Goal: Task Accomplishment & Management: Complete application form

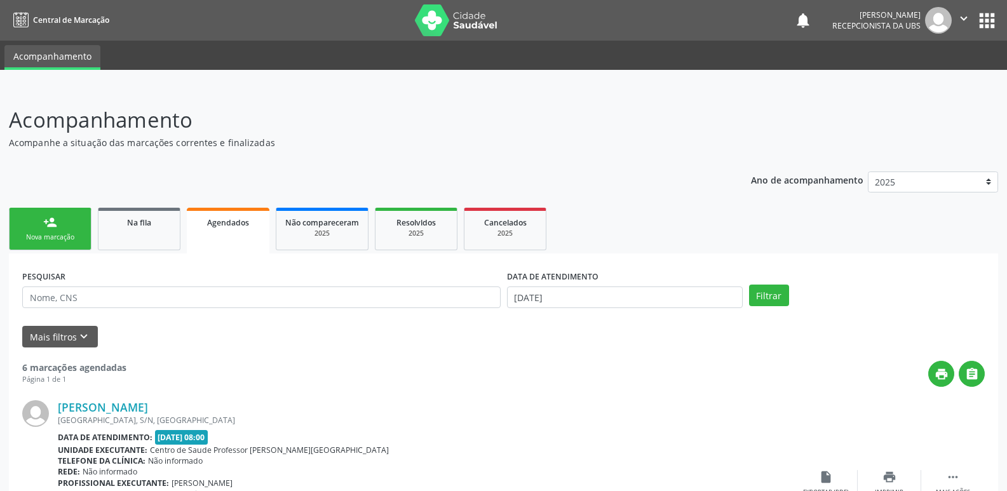
click at [70, 230] on link "person_add Nova marcação" at bounding box center [50, 229] width 83 height 43
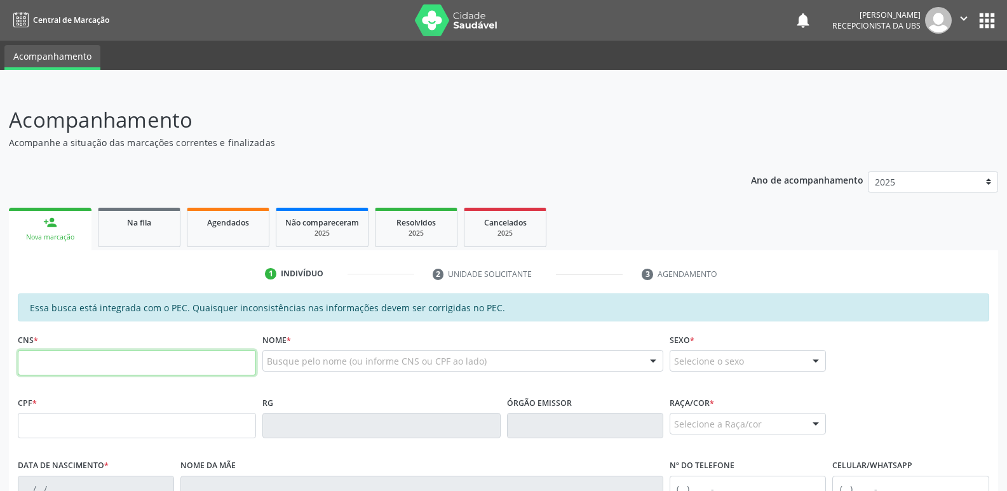
click at [242, 364] on input "text" at bounding box center [137, 362] width 238 height 25
paste input "898 0048 7660 8662"
type input "898 0048 7660 8662"
type input "146.571.584-30"
type input "16/10/2015"
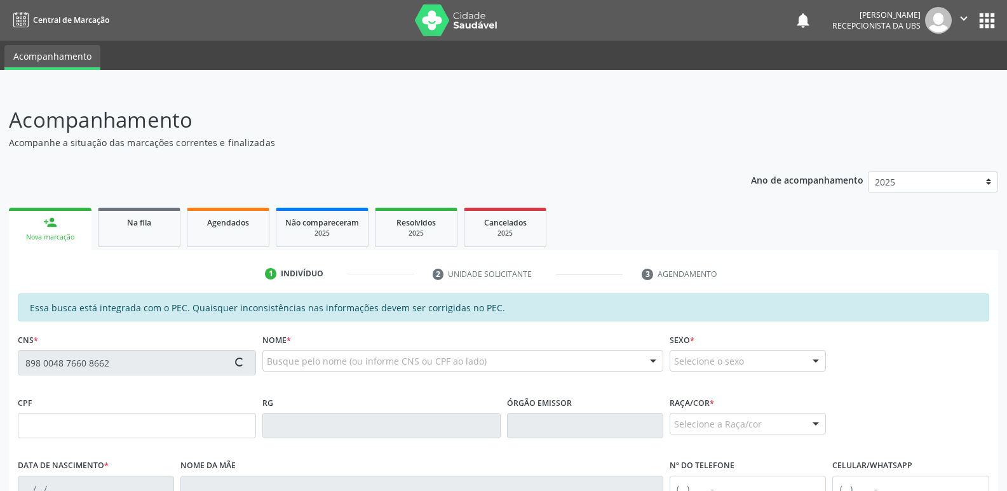
type input "Vânia da Silva Aciole"
type input "(82) 99455-8879"
type input "563"
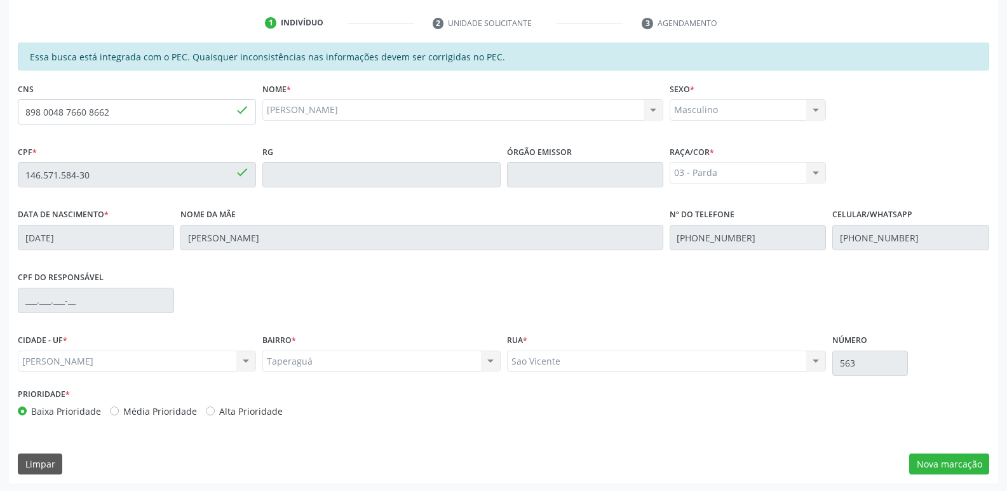
scroll to position [252, 0]
click at [191, 77] on div "Essa busca está integrada com o PEC. Quaisquer inconsistências nas informações …" at bounding box center [504, 233] width 972 height 384
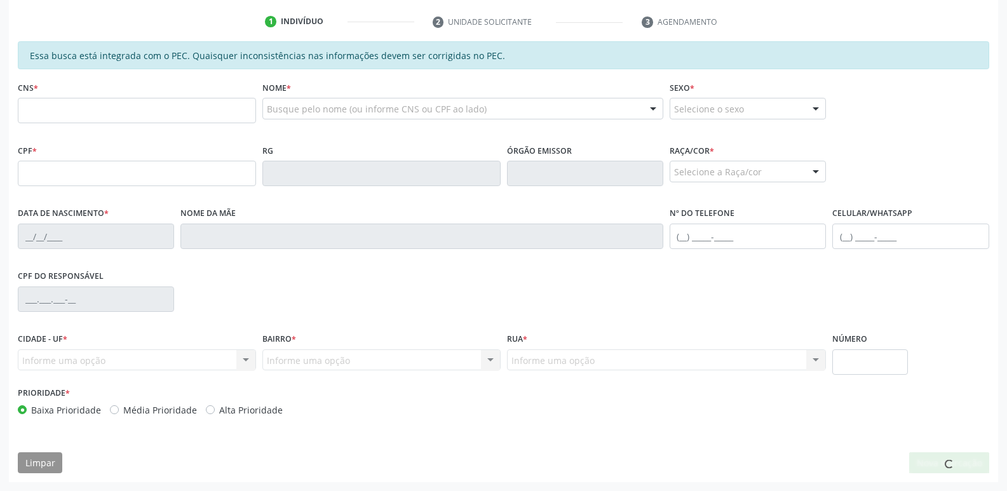
scroll to position [252, 0]
type input "898 0048 7660 8662"
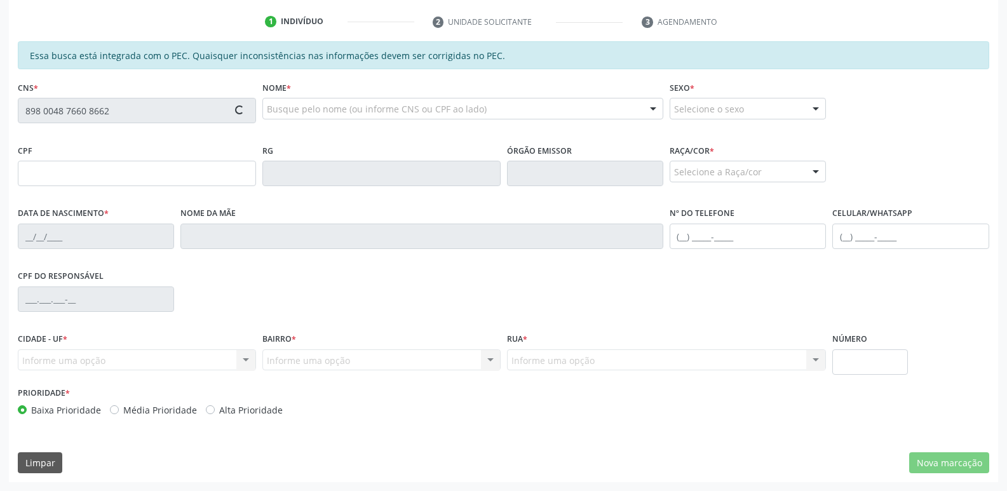
type input "146.571.584-30"
type input "16/10/2015"
type input "Vânia da Silva Aciole"
type input "(82) 99455-8879"
type input "(82) 99929-8216"
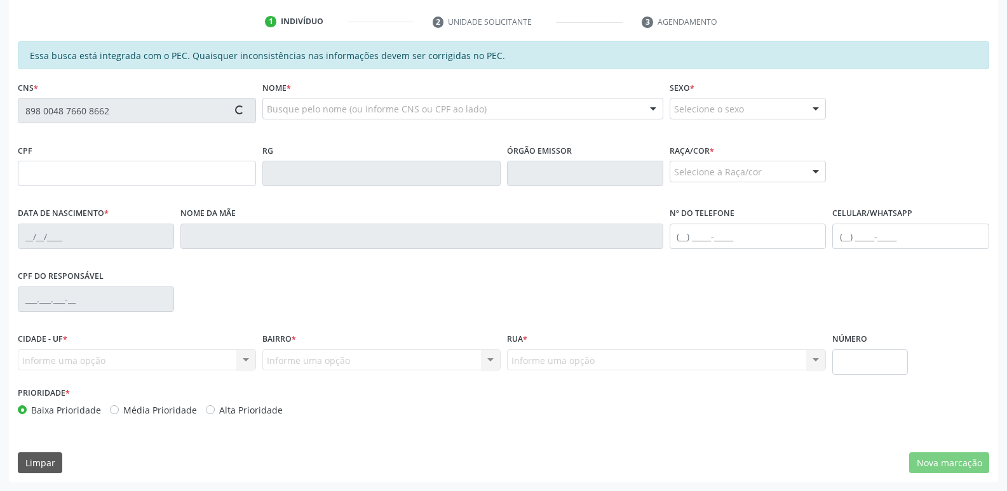
type input "563"
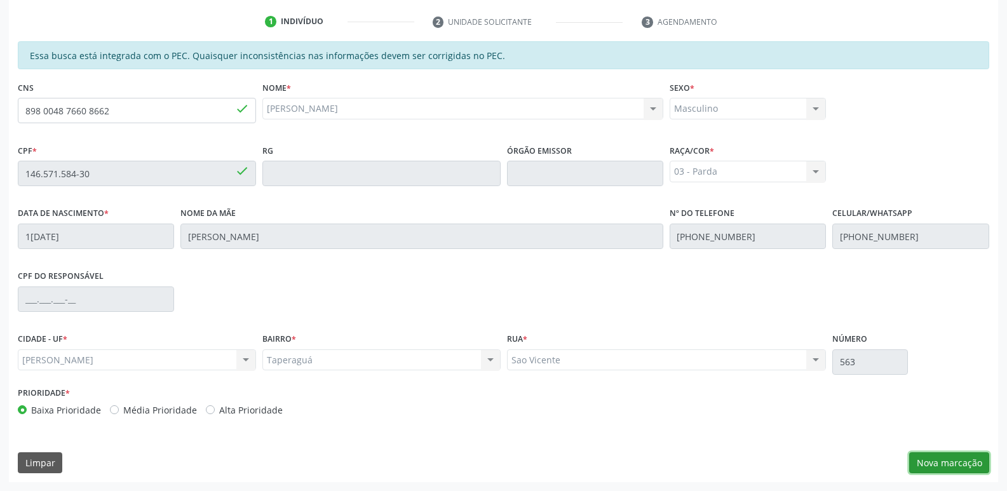
click at [959, 468] on button "Nova marcação" at bounding box center [950, 464] width 80 height 22
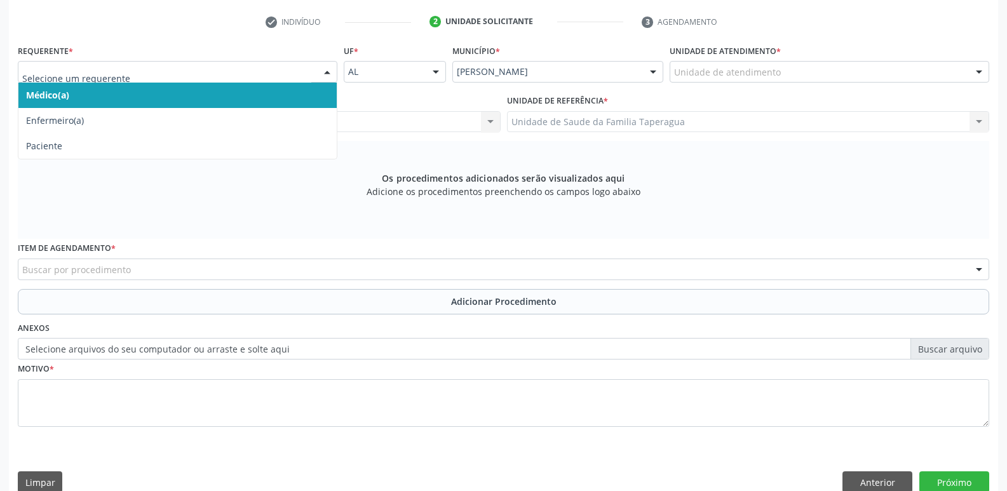
click at [320, 65] on div at bounding box center [327, 73] width 19 height 22
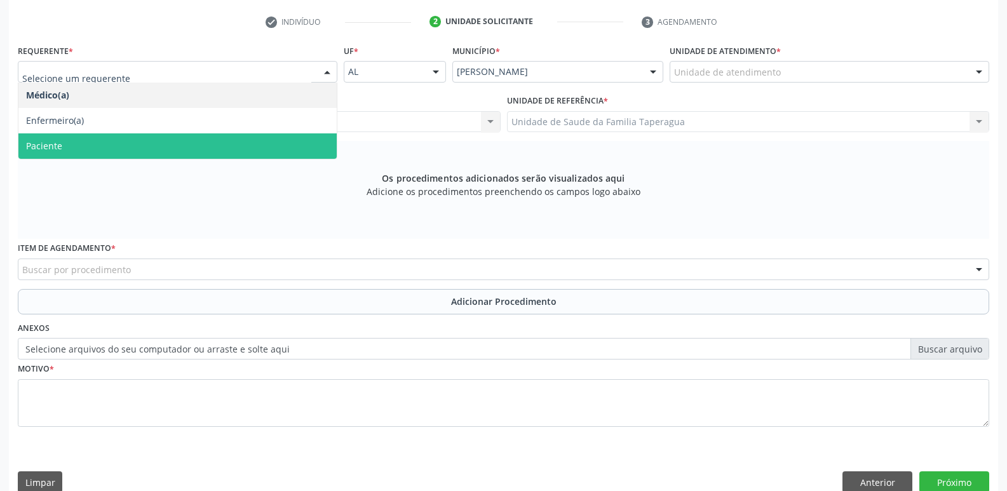
click at [311, 133] on span "Paciente" at bounding box center [177, 145] width 318 height 25
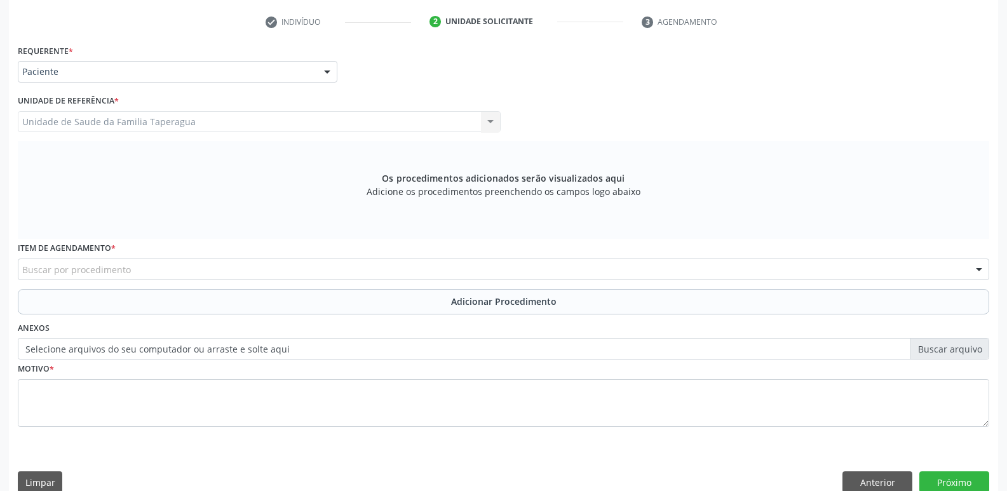
click at [338, 269] on div "Buscar por procedimento" at bounding box center [504, 270] width 972 height 22
click at [338, 269] on input "0301020048" at bounding box center [492, 275] width 941 height 25
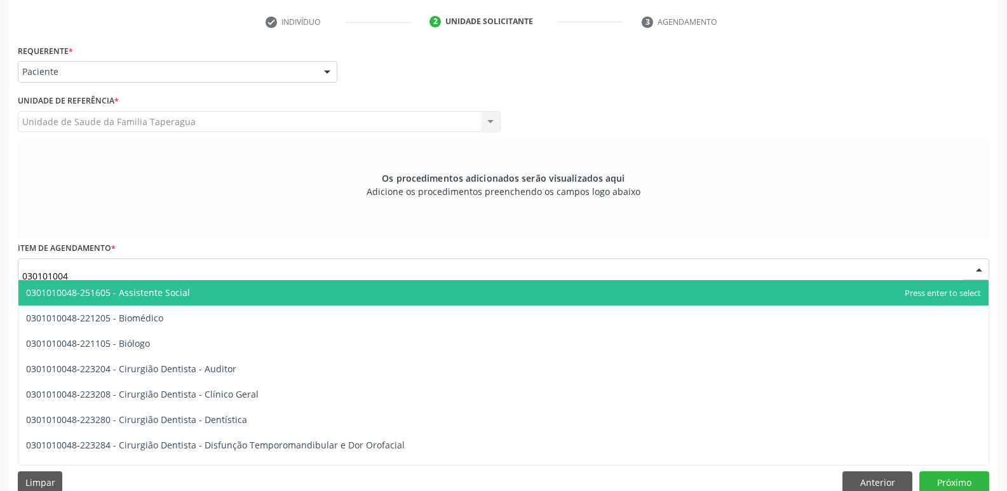
type input "0301010048"
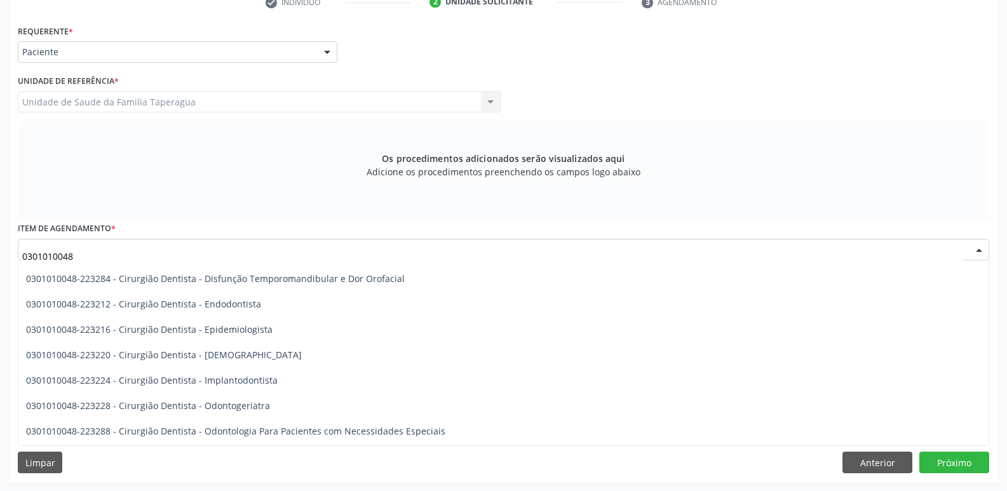
scroll to position [156, 0]
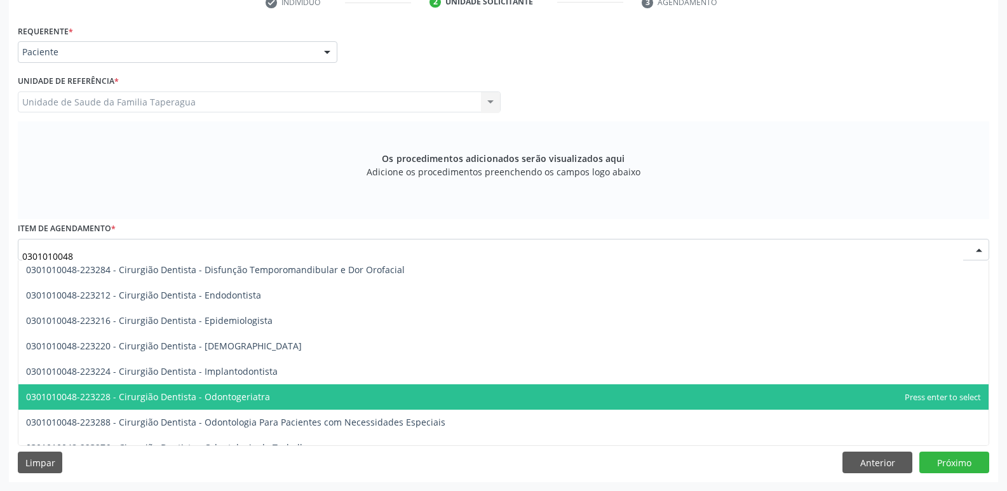
click at [466, 392] on span "0301010048-223228 - Cirurgião Dentista - Odontogeriatra" at bounding box center [503, 397] width 971 height 25
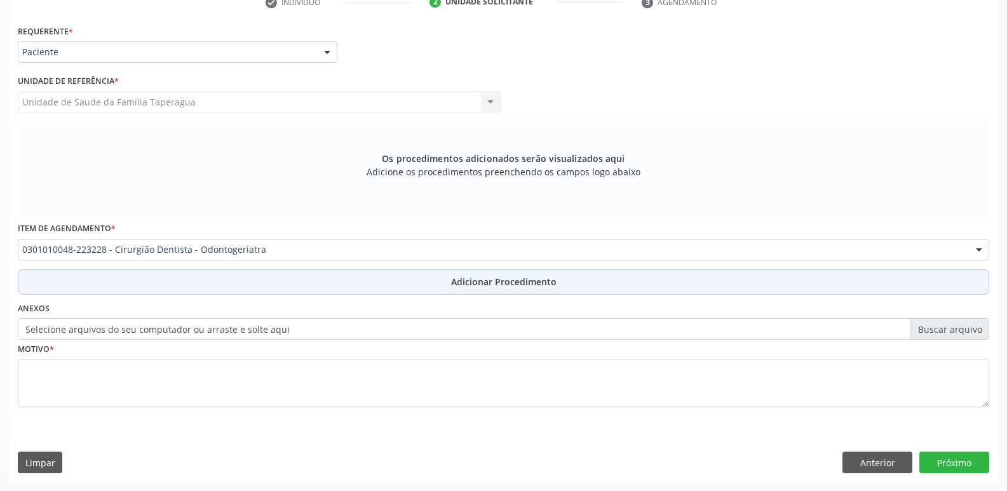
click at [474, 278] on span "Adicionar Procedimento" at bounding box center [504, 281] width 106 height 13
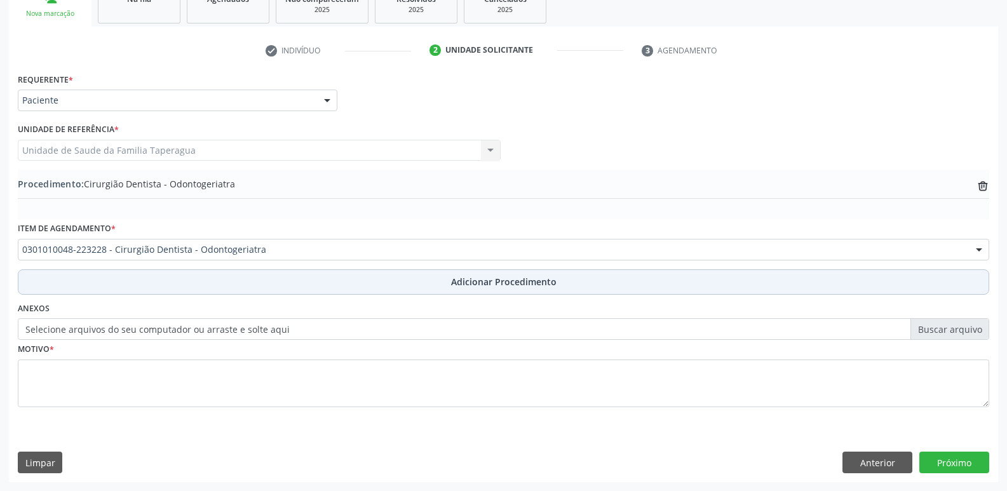
scroll to position [224, 0]
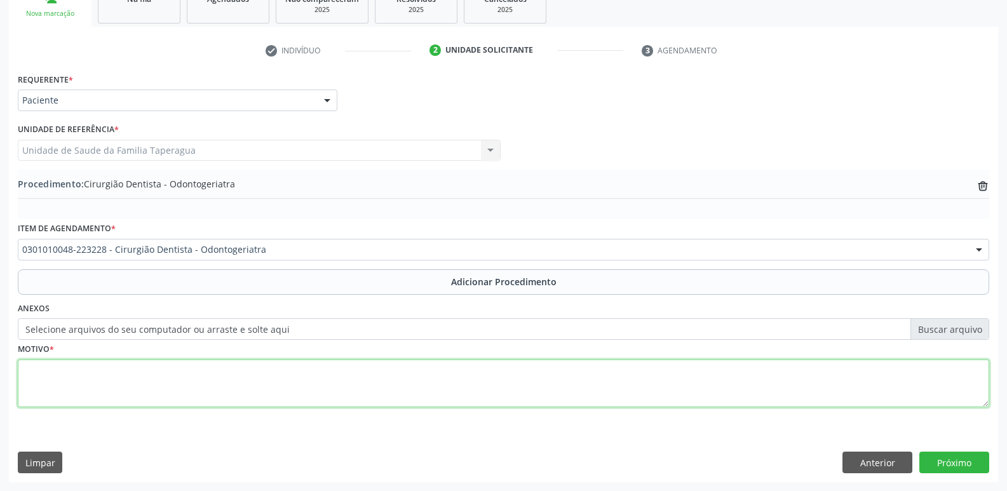
click at [434, 383] on textarea at bounding box center [504, 384] width 972 height 48
type textarea "PACIENTE COM CÁRIES PROFUNDAS NOS ELEMENTOS 54, 75 E 85 (SUBGENGIVAL)"
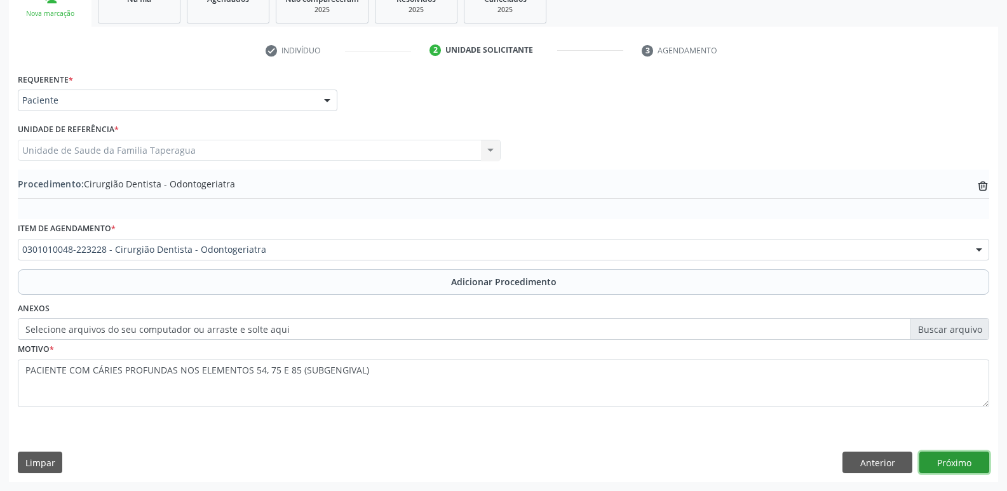
click at [978, 460] on button "Próximo" at bounding box center [955, 463] width 70 height 22
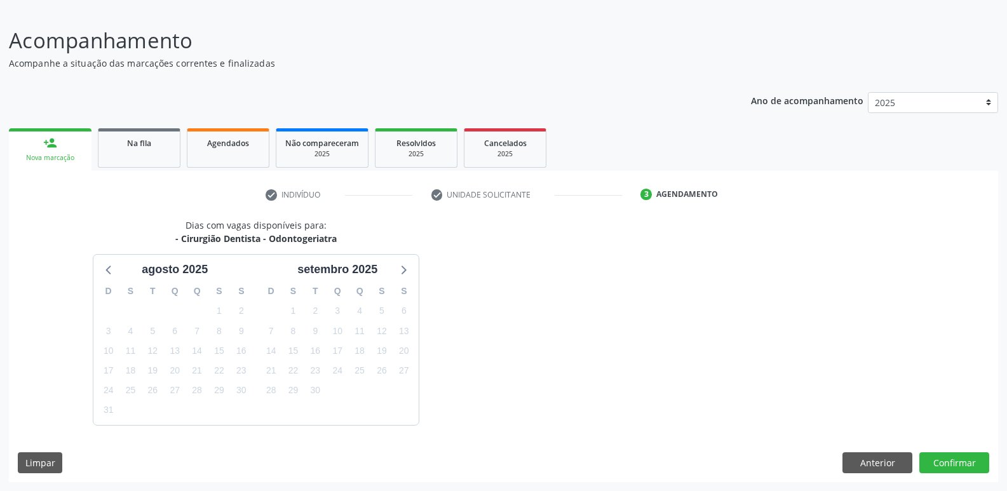
scroll to position [117, 0]
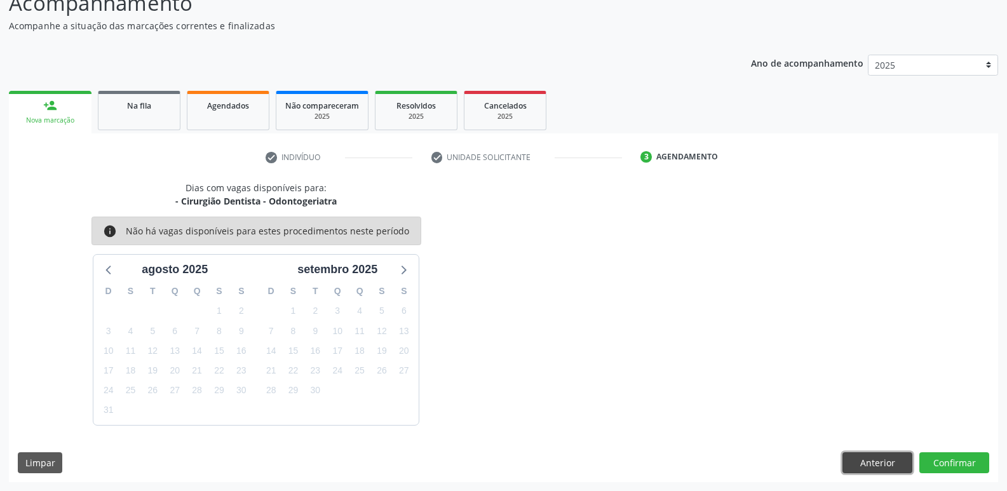
click at [887, 458] on button "Anterior" at bounding box center [878, 464] width 70 height 22
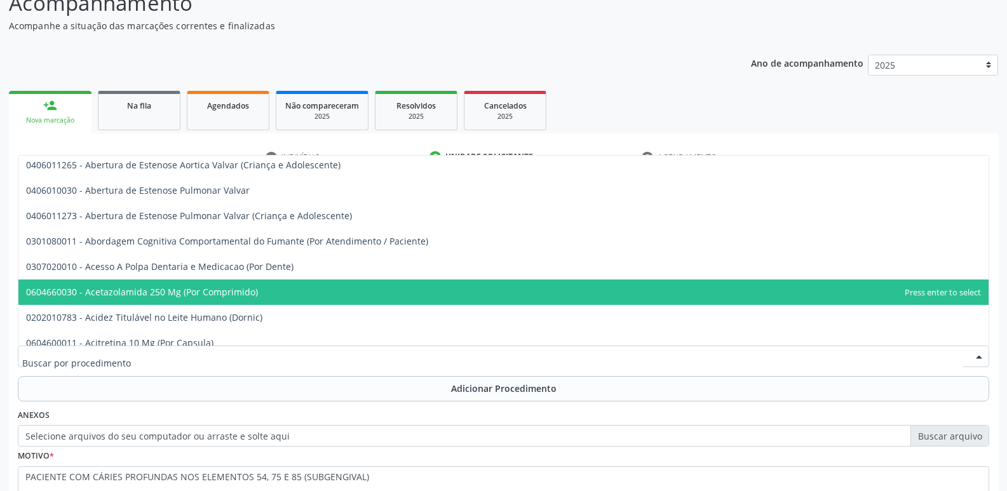
click at [527, 364] on div at bounding box center [504, 357] width 972 height 22
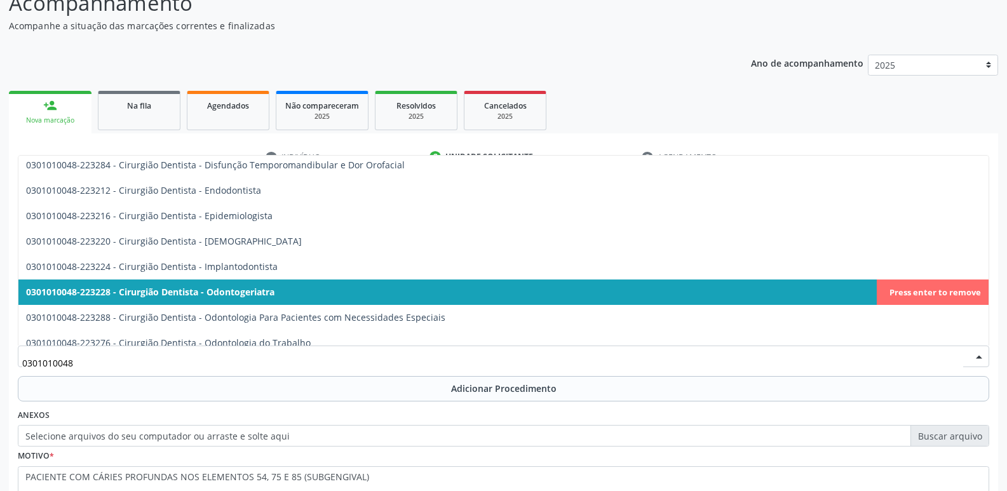
click at [934, 289] on span "0301010048-223228 - Cirurgião Dentista - Odontogeriatra" at bounding box center [503, 292] width 971 height 25
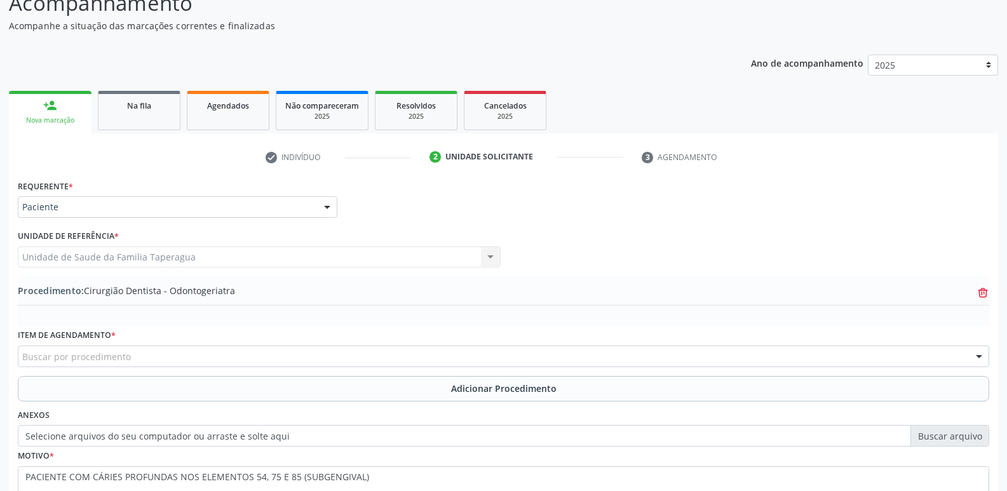
click at [981, 290] on icon at bounding box center [983, 289] width 5 height 3
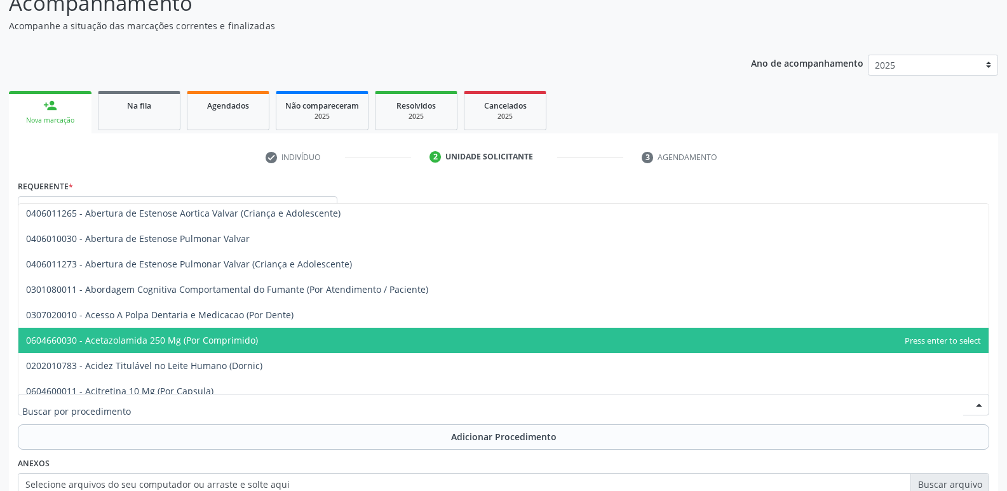
click at [528, 409] on div at bounding box center [504, 405] width 972 height 22
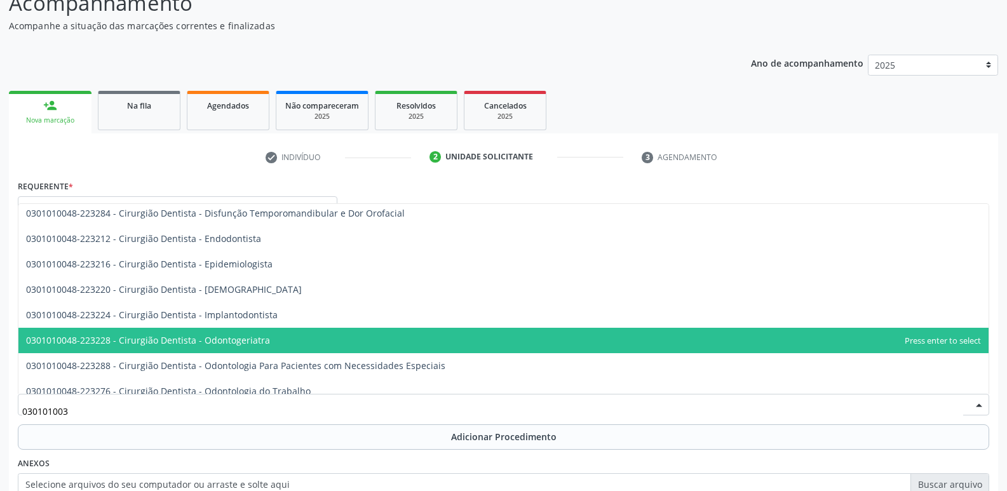
scroll to position [0, 0]
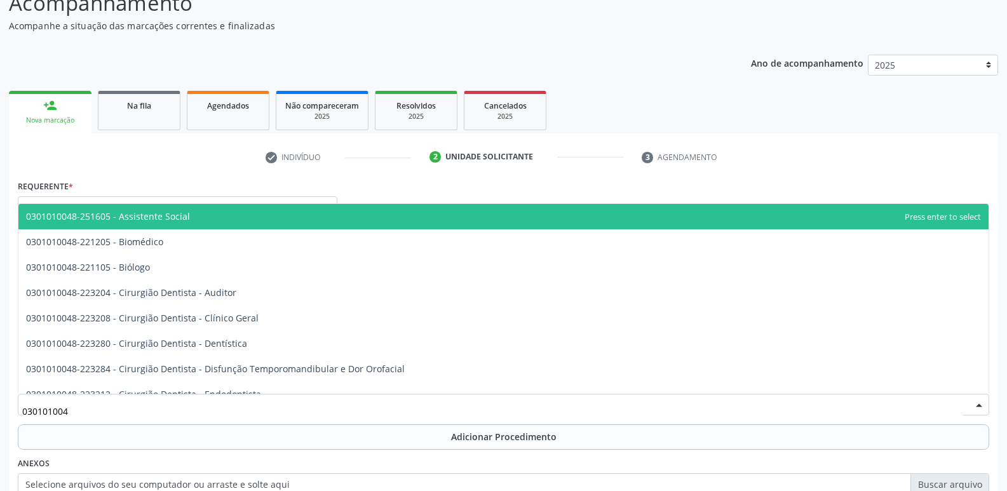
type input "0301010048"
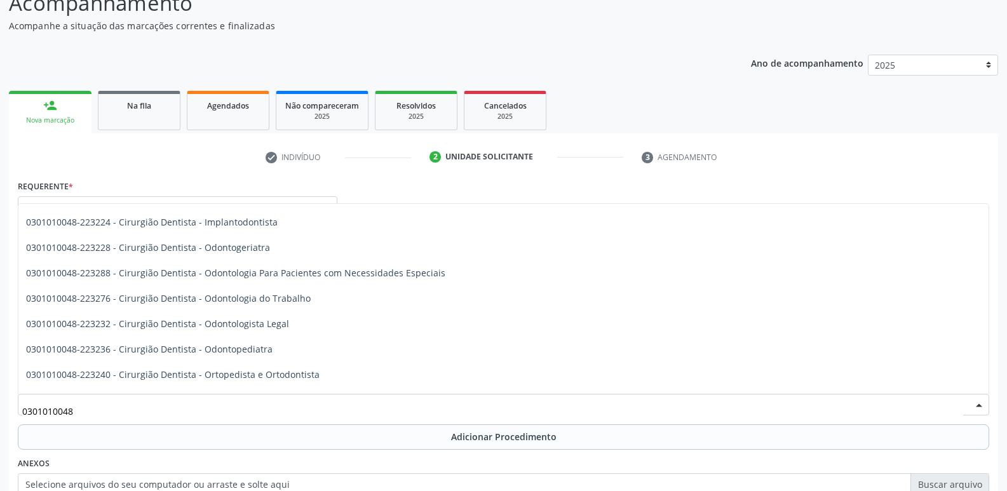
scroll to position [275, 0]
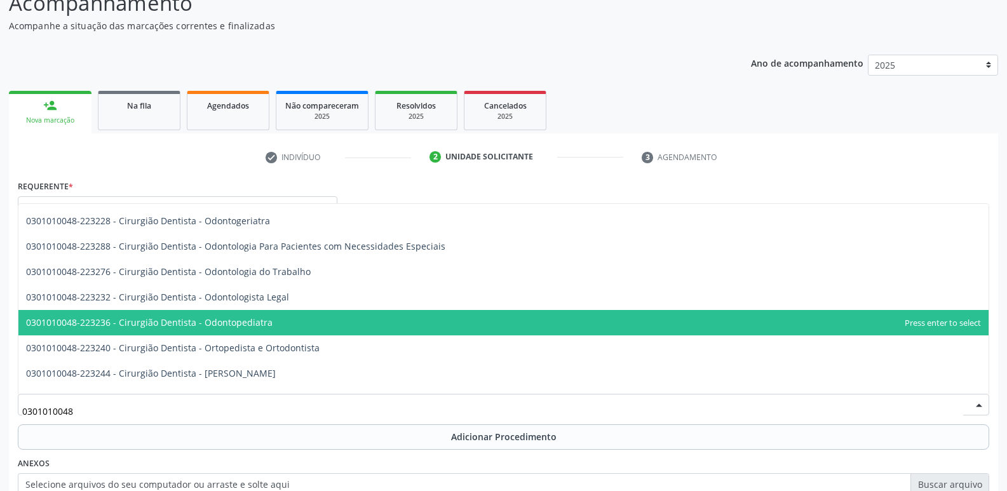
click at [559, 318] on span "0301010048-223236 - Cirurgião Dentista - Odontopediatra" at bounding box center [503, 322] width 971 height 25
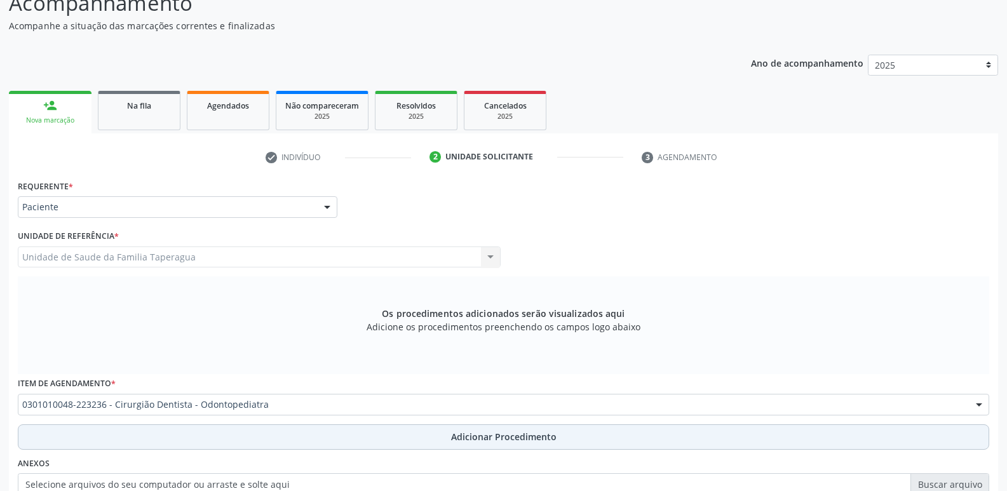
click at [448, 444] on button "Adicionar Procedimento" at bounding box center [504, 437] width 972 height 25
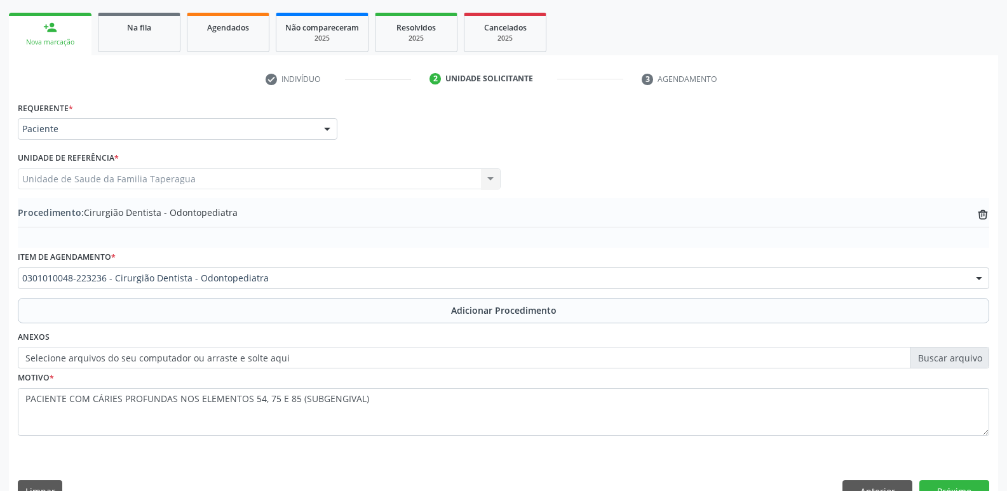
scroll to position [224, 0]
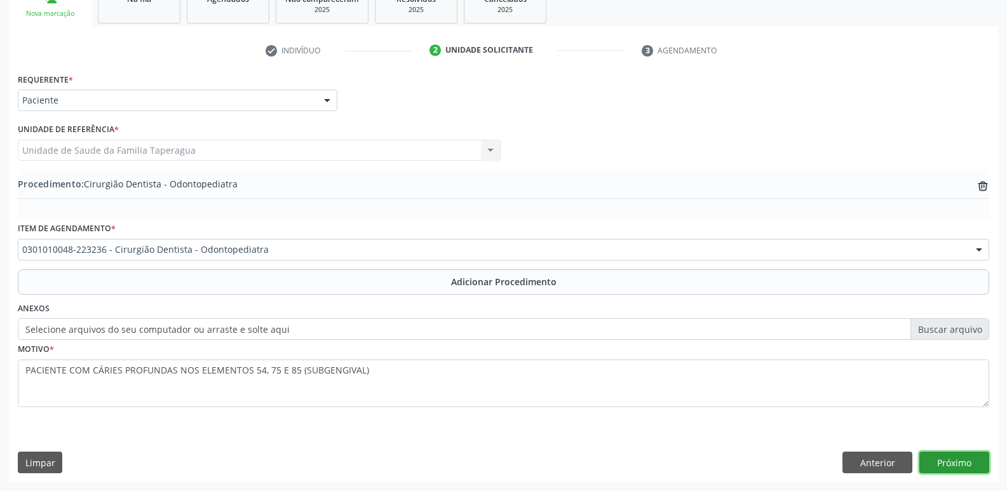
click at [973, 458] on button "Próximo" at bounding box center [955, 463] width 70 height 22
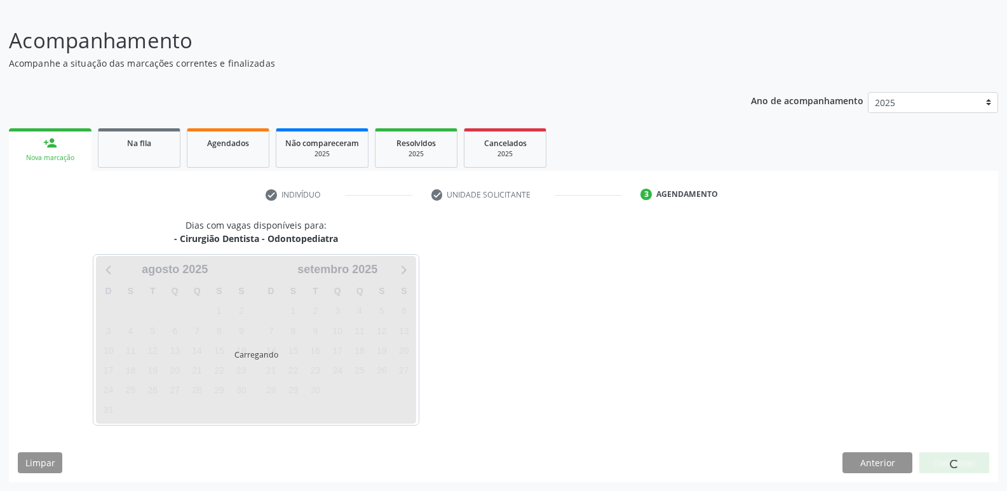
scroll to position [117, 0]
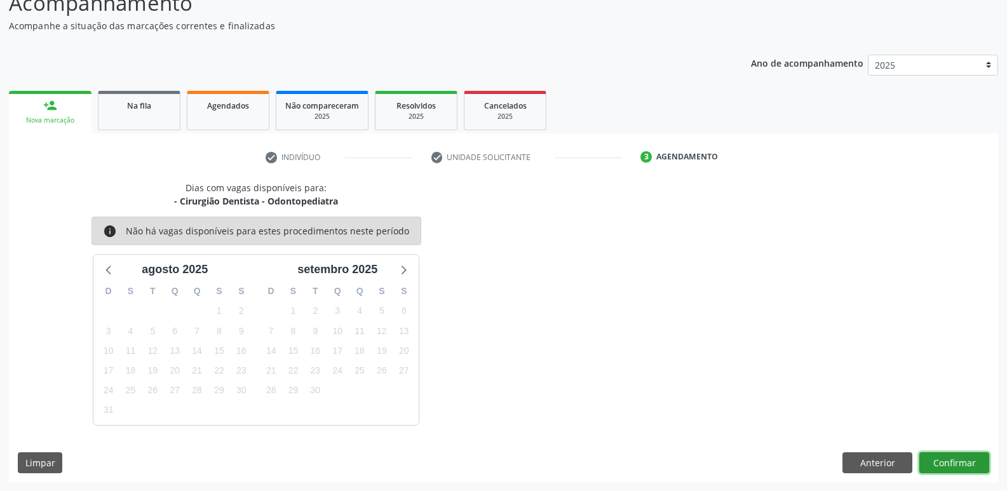
click at [973, 458] on button "Confirmar" at bounding box center [955, 464] width 70 height 22
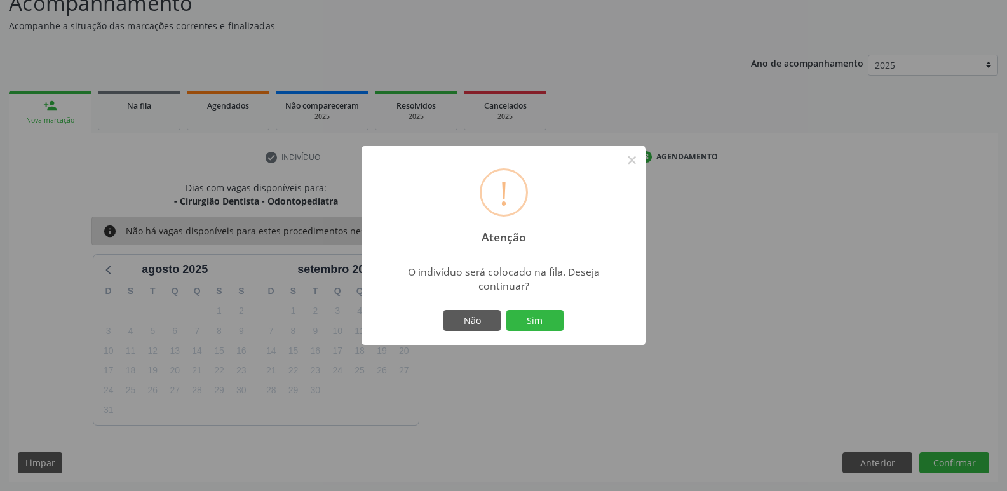
click at [507, 310] on button "Sim" at bounding box center [535, 321] width 57 height 22
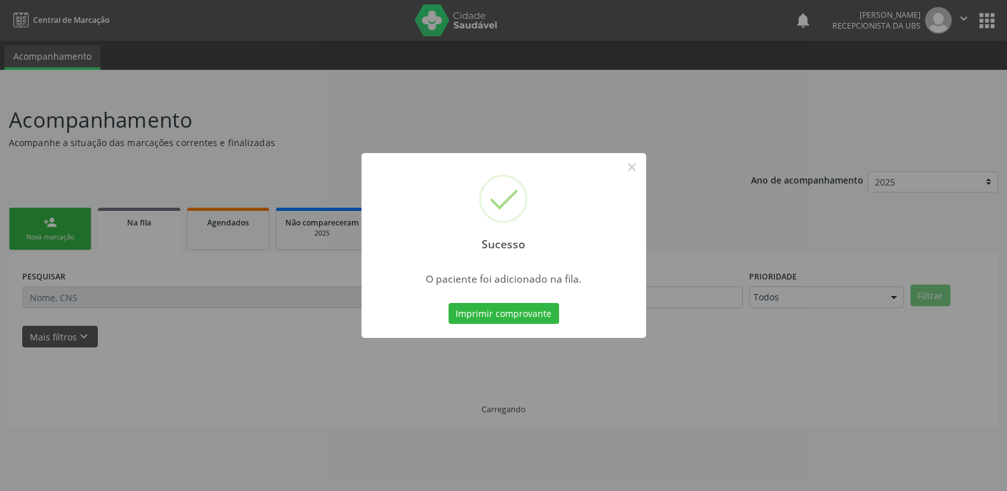
scroll to position [0, 0]
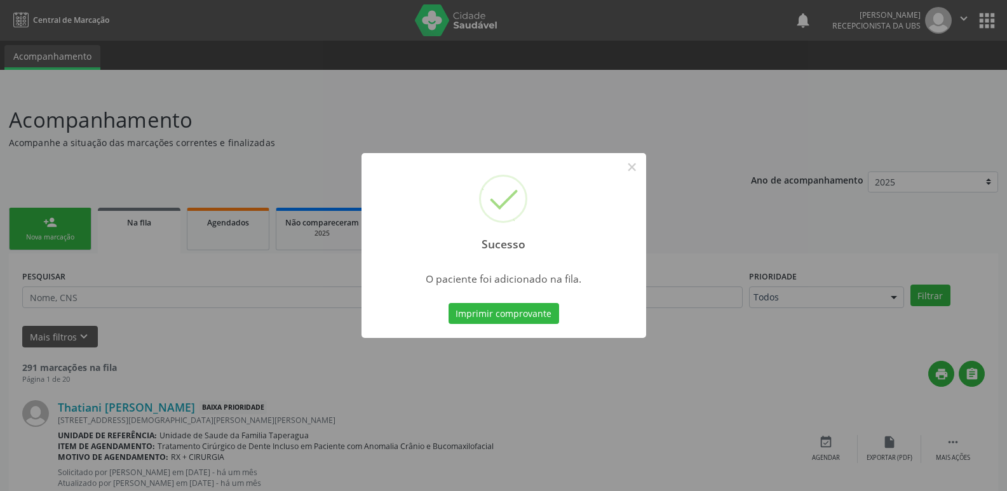
click at [868, 229] on div "Sucesso × O paciente foi adicionado na fila. Imprimir comprovante Cancel" at bounding box center [503, 245] width 1007 height 491
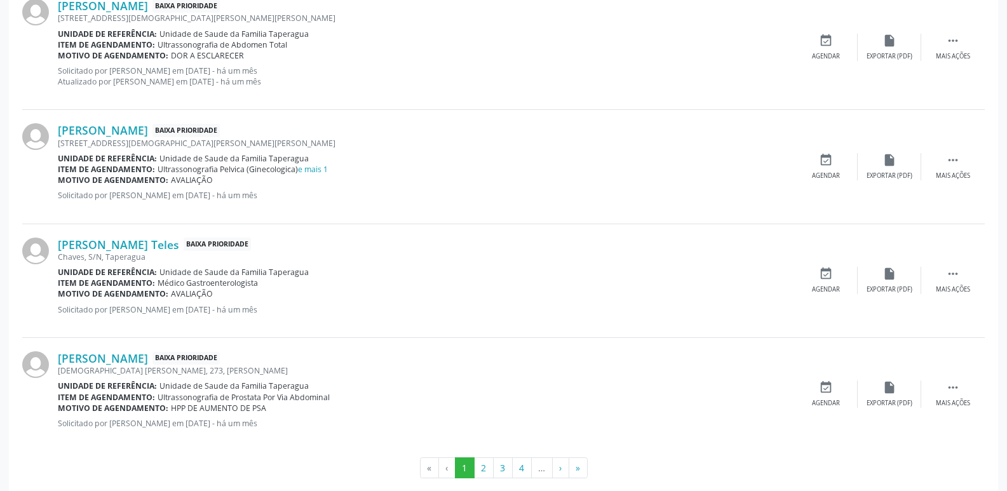
scroll to position [1793, 0]
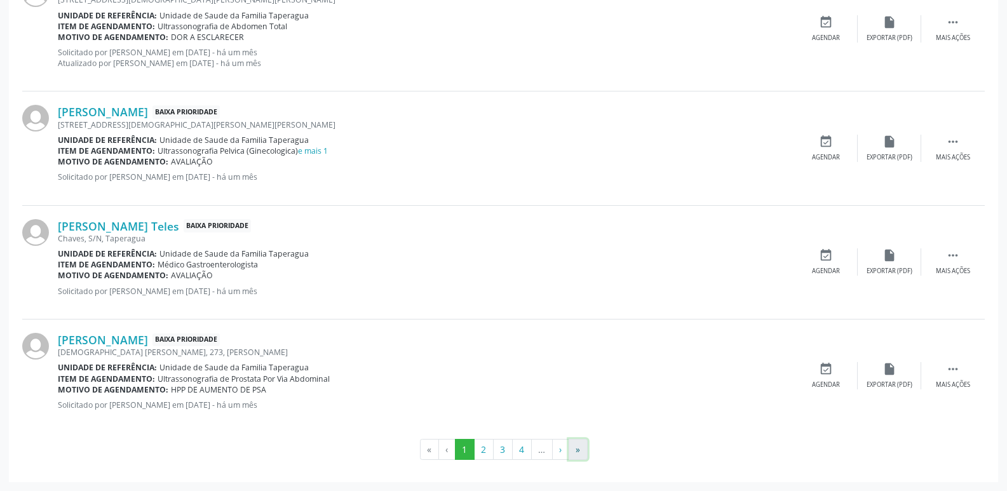
click at [582, 450] on button "»" at bounding box center [578, 450] width 19 height 22
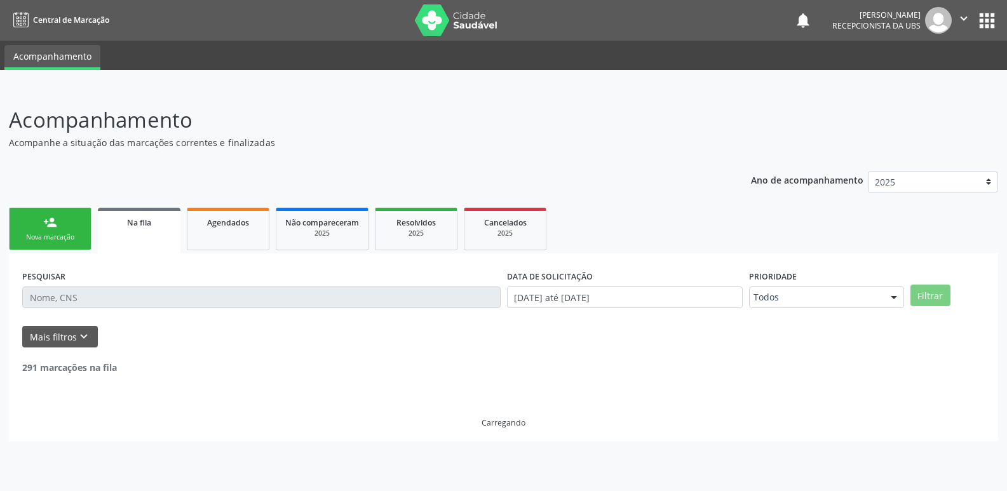
scroll to position [0, 0]
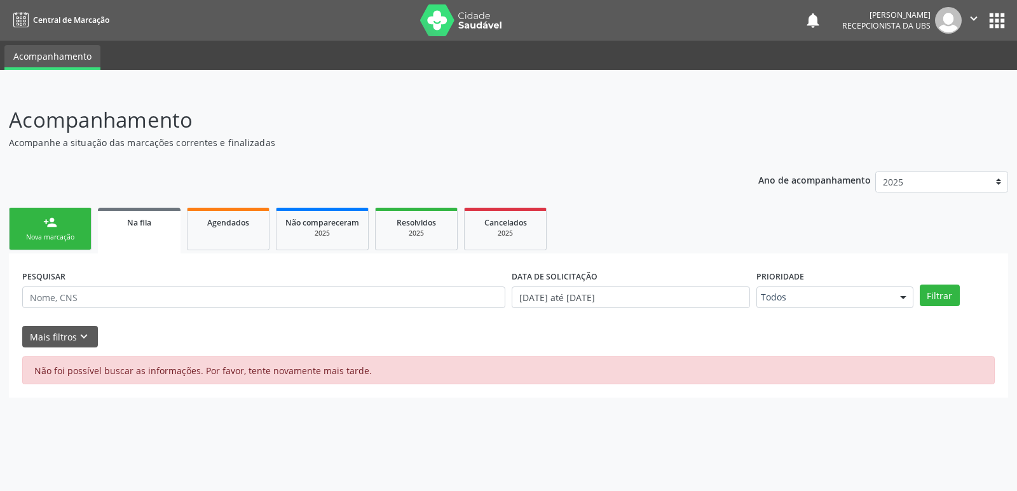
click at [619, 360] on div "Não foi possível buscar as informações. Por favor, tente novamente mais tarde." at bounding box center [508, 371] width 972 height 28
click at [931, 301] on button "Filtrar" at bounding box center [940, 296] width 40 height 22
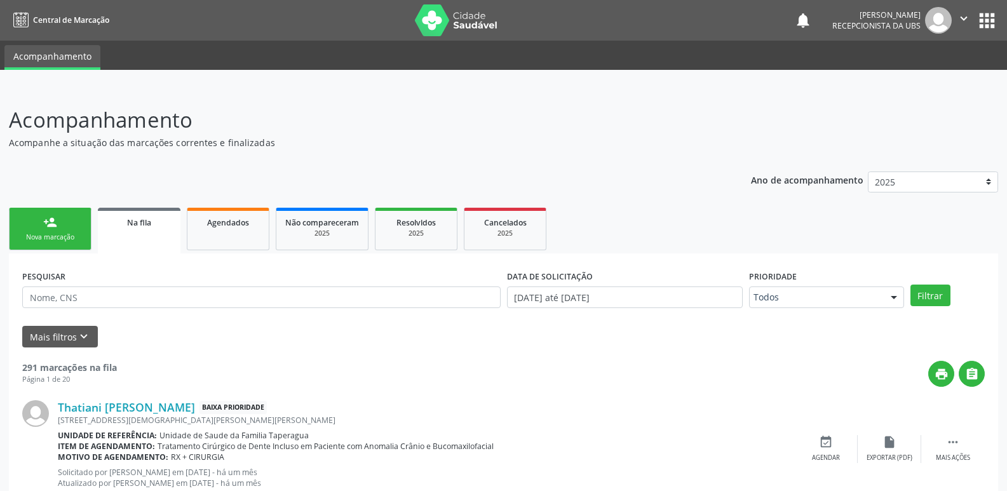
scroll to position [1793, 0]
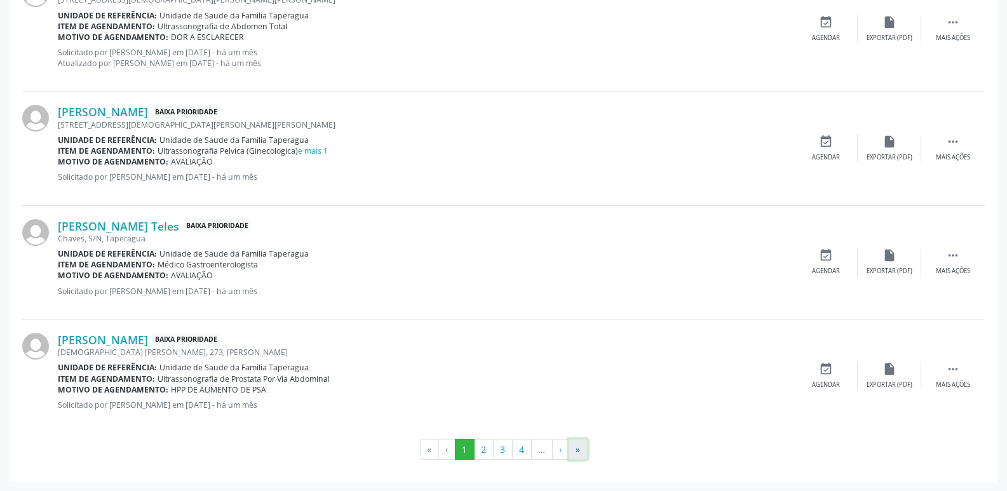
click at [578, 445] on button "»" at bounding box center [578, 450] width 19 height 22
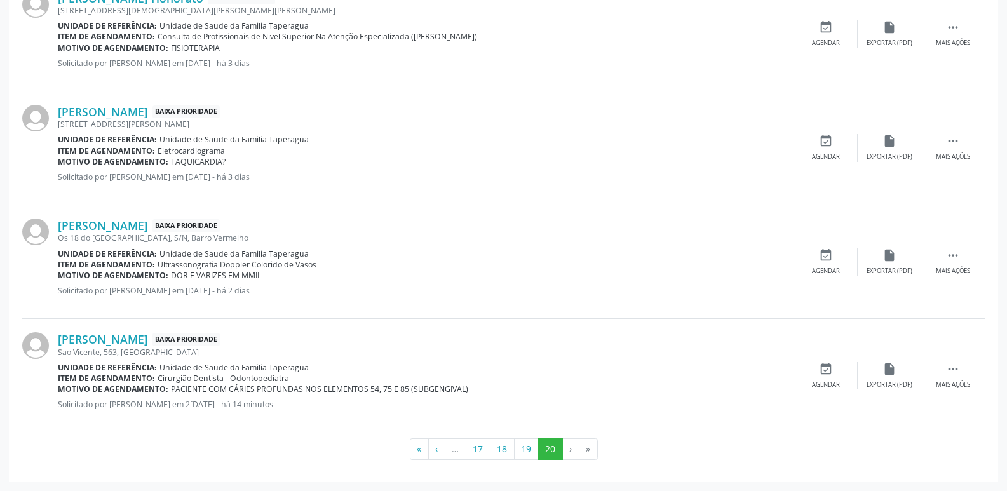
scroll to position [0, 0]
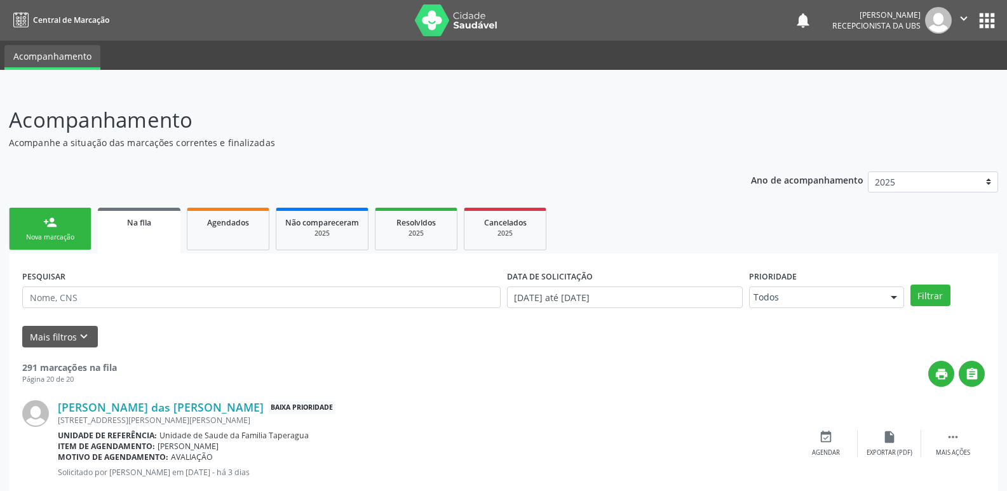
click at [70, 233] on div "Nova marcação" at bounding box center [50, 238] width 64 height 10
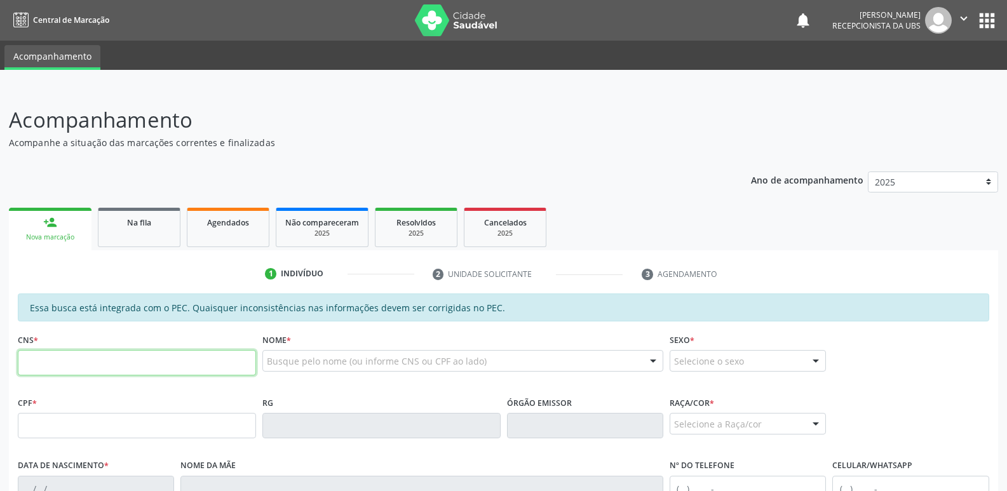
click at [211, 363] on input "text" at bounding box center [137, 362] width 238 height 25
paste input "700 6014 3908 0967"
type input "700 6014 3908 0967"
type input "148.330.834-00"
type input "15/10/1996"
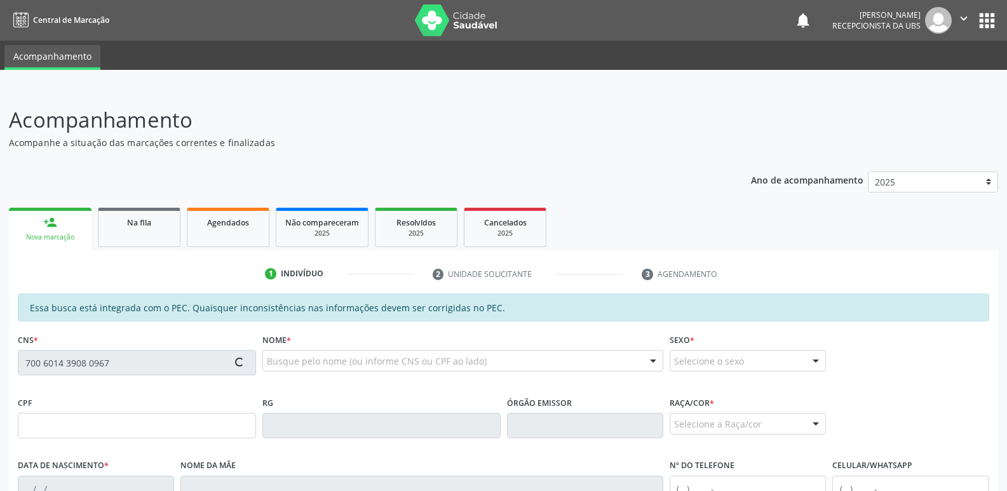
type input "Maria Antonia Santos da Silva"
type input "(82) 99341-3383"
type input "S/N"
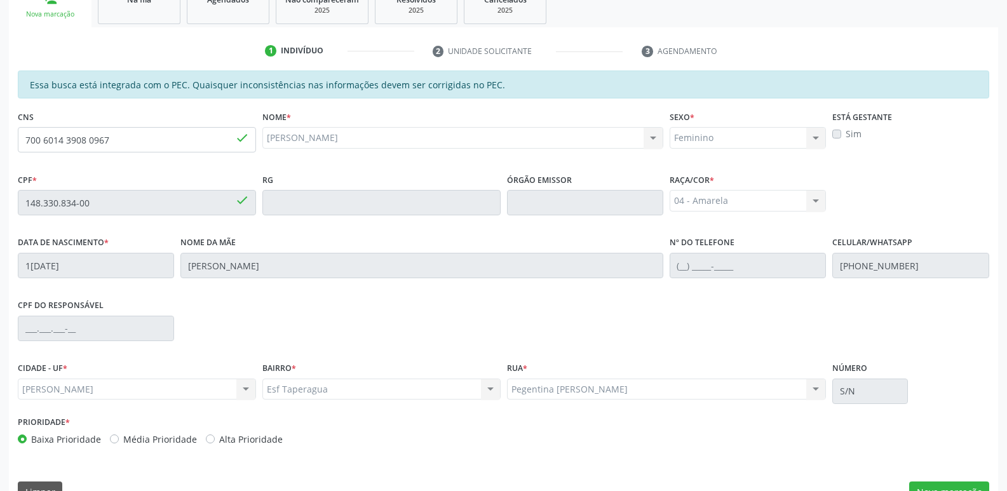
scroll to position [252, 0]
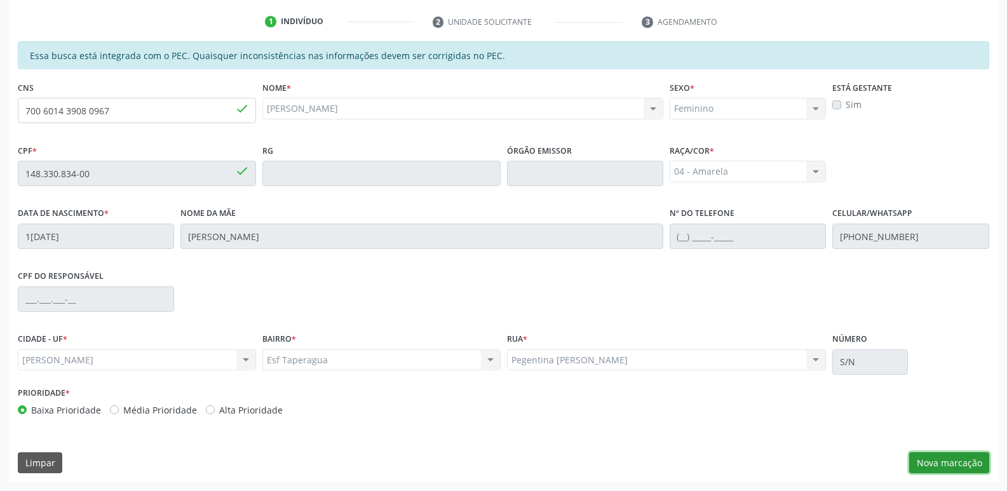
click at [967, 460] on button "Nova marcação" at bounding box center [950, 464] width 80 height 22
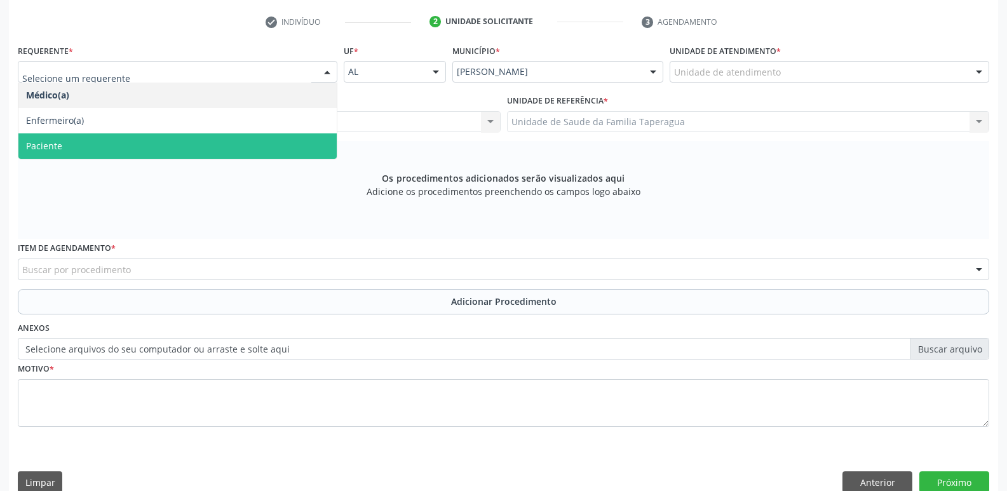
click at [228, 144] on span "Paciente" at bounding box center [177, 145] width 318 height 25
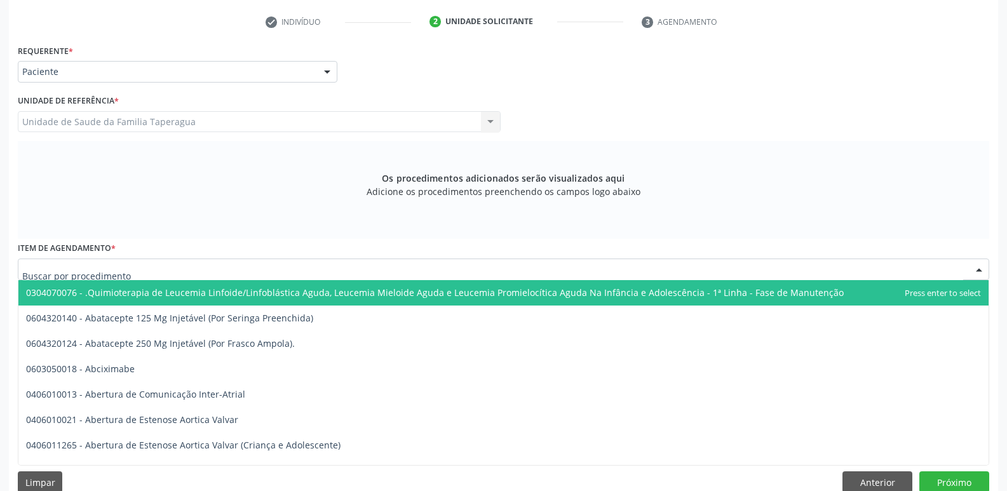
click at [253, 266] on div at bounding box center [504, 270] width 972 height 22
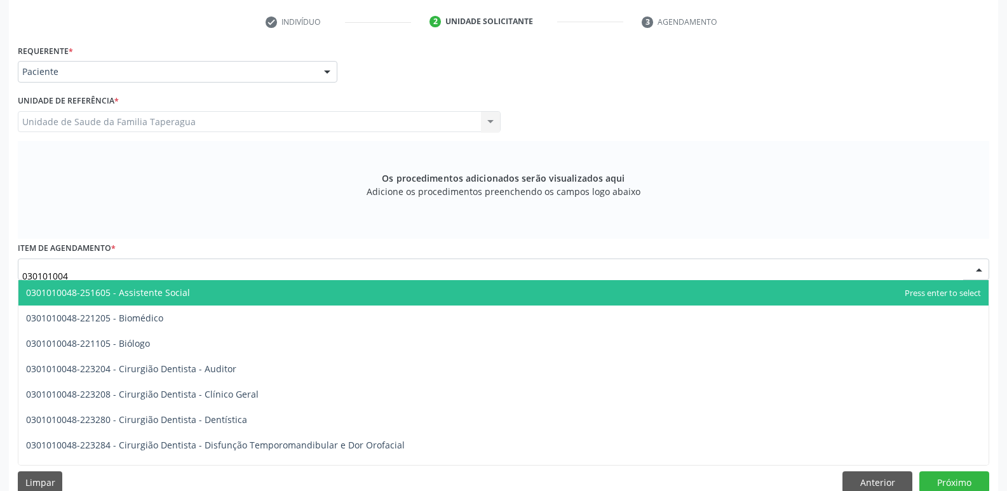
type input "0301010048"
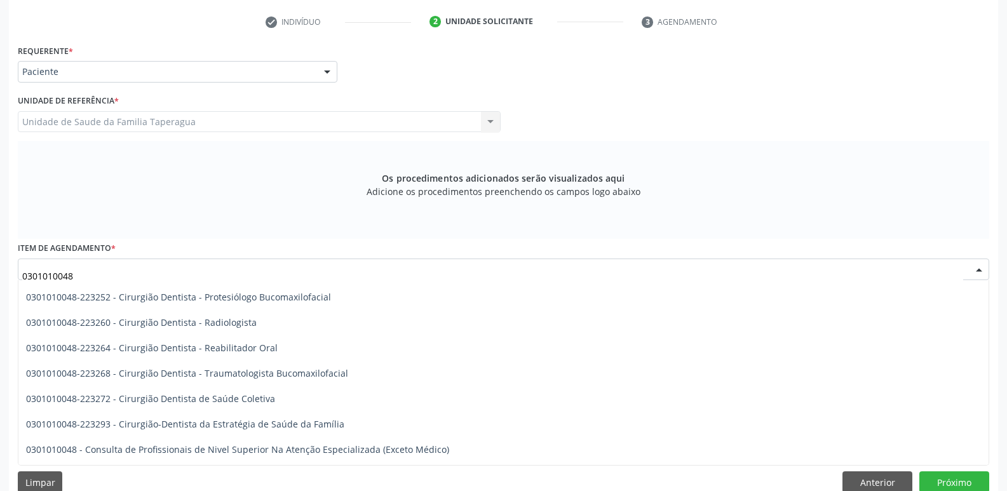
scroll to position [514, 0]
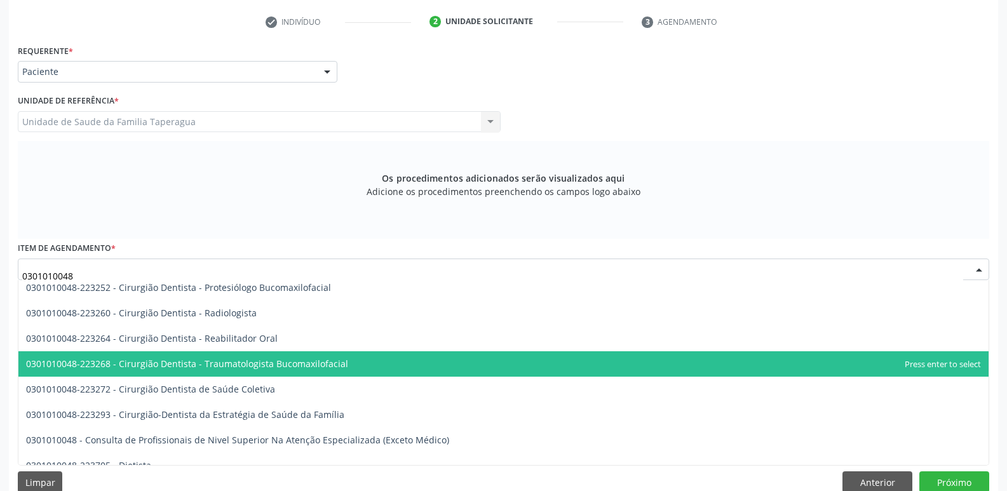
click at [284, 369] on span "0301010048-223268 - Cirurgião Dentista - Traumatologista Bucomaxilofacial" at bounding box center [187, 364] width 322 height 12
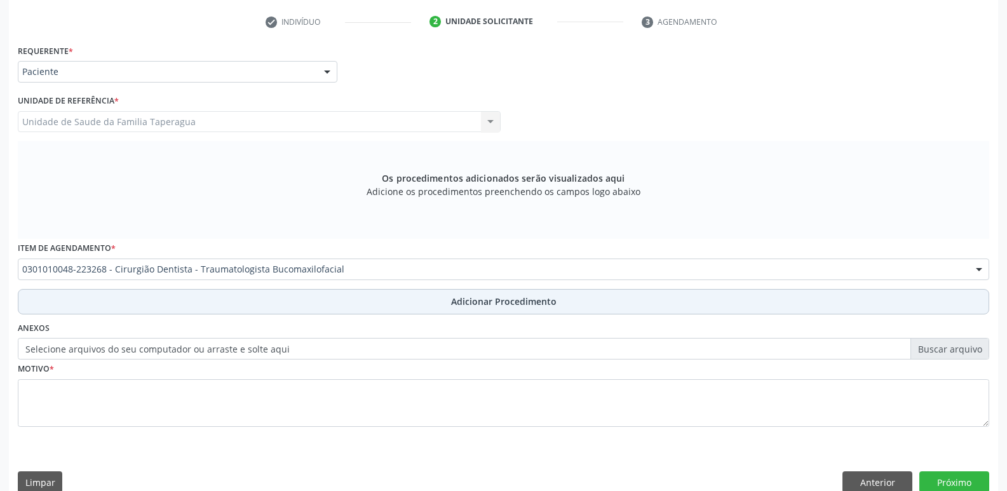
click at [386, 297] on button "Adicionar Procedimento" at bounding box center [504, 301] width 972 height 25
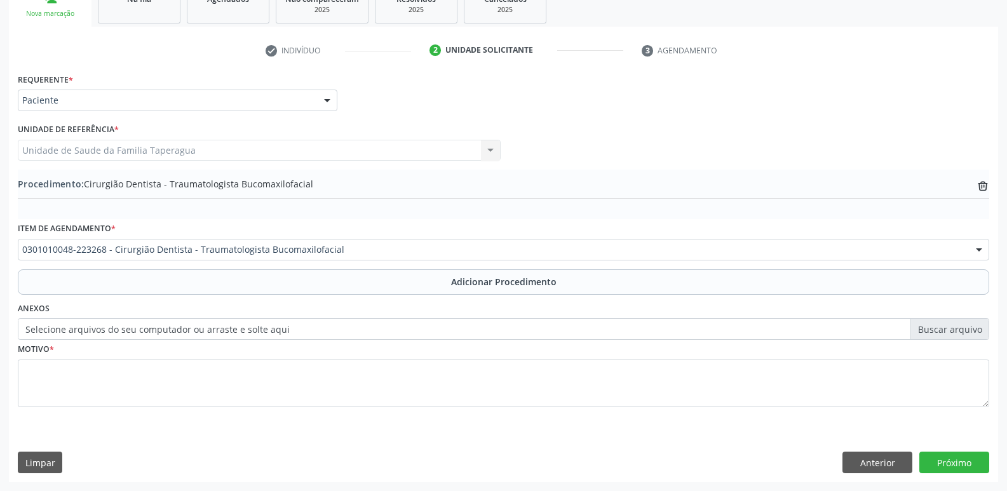
scroll to position [224, 0]
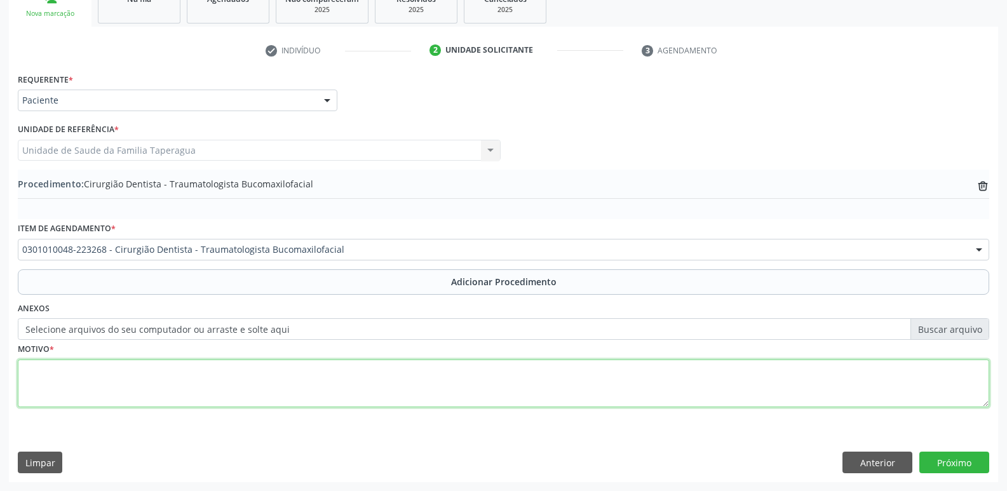
click at [358, 388] on textarea at bounding box center [504, 384] width 972 height 48
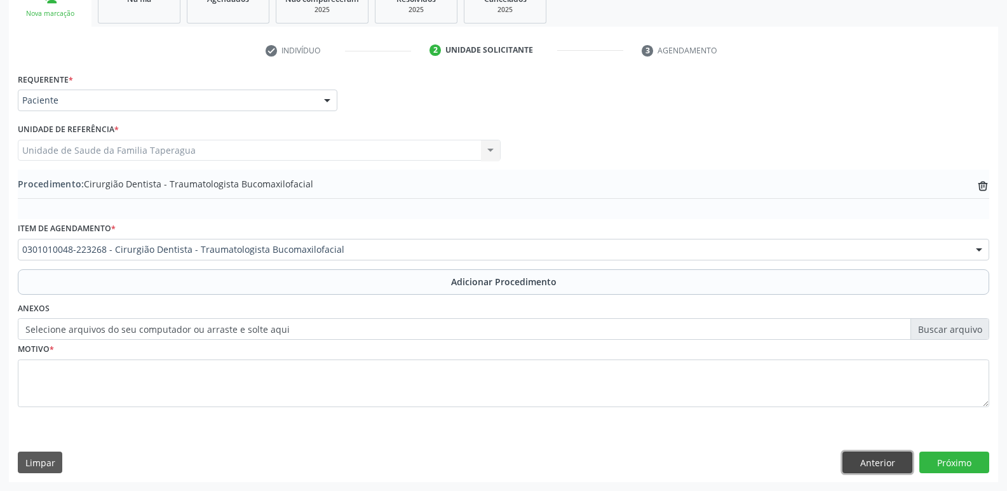
click at [880, 457] on button "Anterior" at bounding box center [878, 463] width 70 height 22
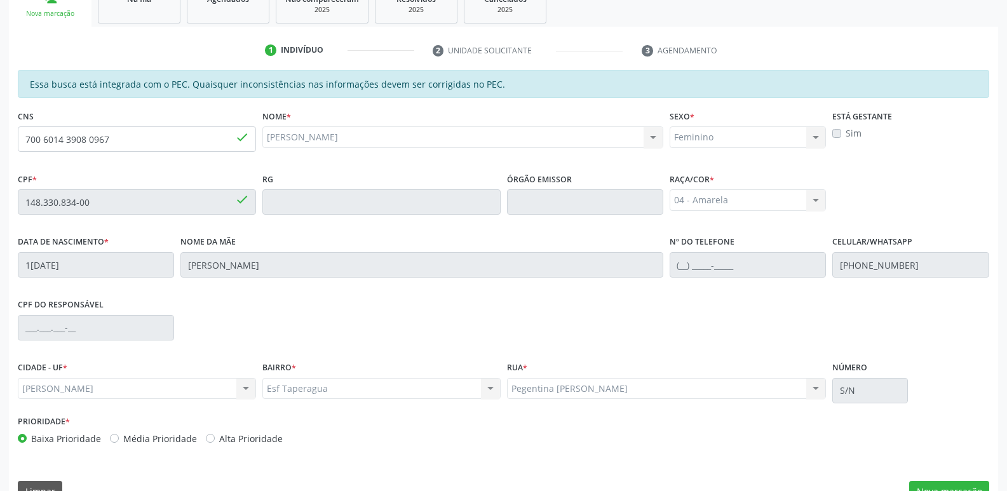
click at [846, 134] on label "Sim" at bounding box center [854, 132] width 16 height 13
click at [846, 133] on label "Sim" at bounding box center [854, 132] width 16 height 13
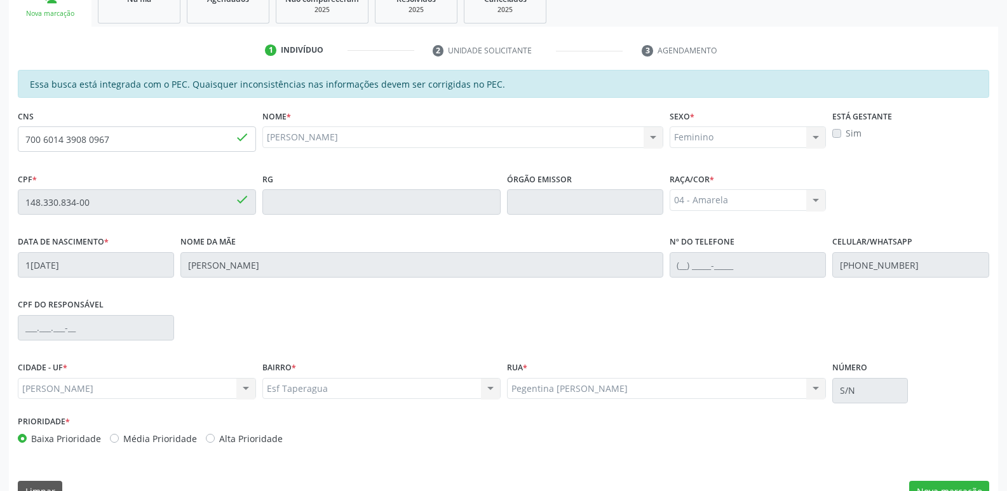
click at [846, 133] on label "Sim" at bounding box center [854, 132] width 16 height 13
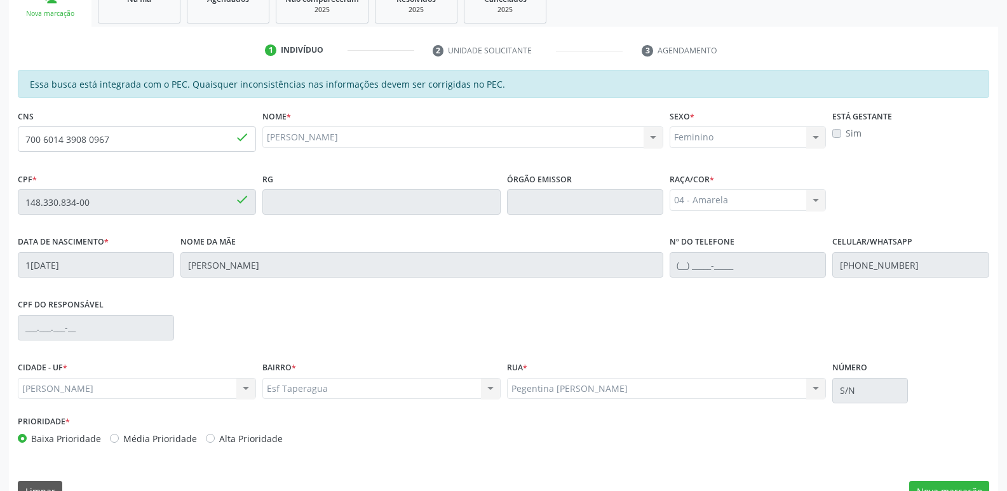
click at [846, 133] on label "Sim" at bounding box center [854, 132] width 16 height 13
click at [944, 199] on div "CPF * 148.330.834-00 done RG Órgão emissor Raça/cor * 04 - Amarela 01 - Branca …" at bounding box center [504, 201] width 978 height 63
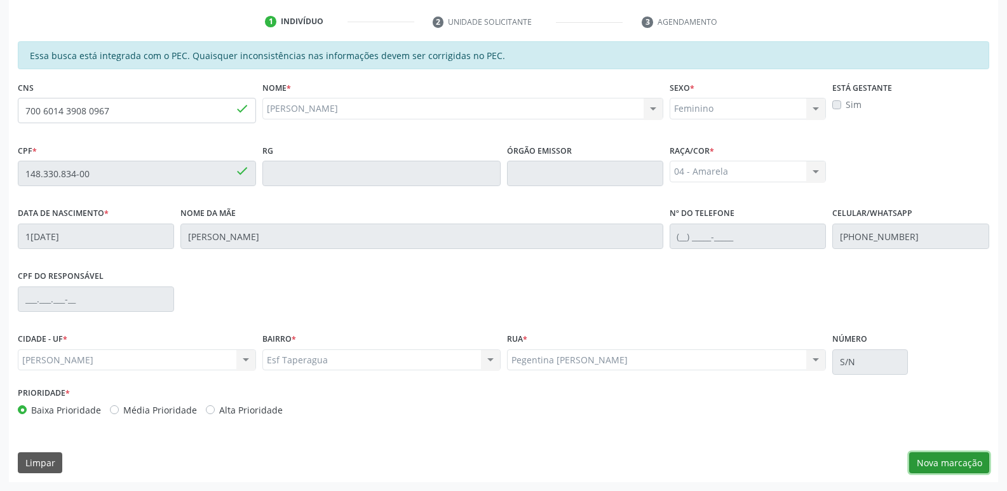
click at [950, 461] on button "Nova marcação" at bounding box center [950, 464] width 80 height 22
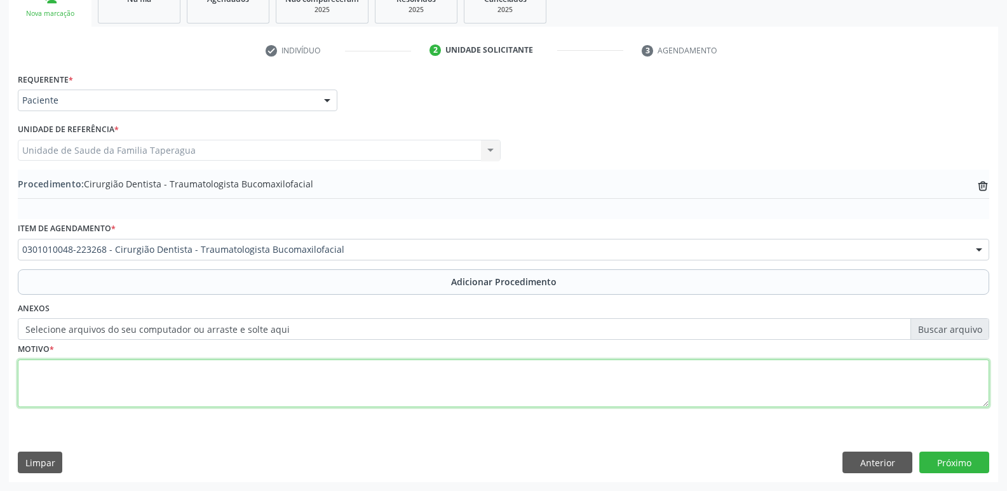
click at [375, 360] on textarea at bounding box center [504, 384] width 972 height 48
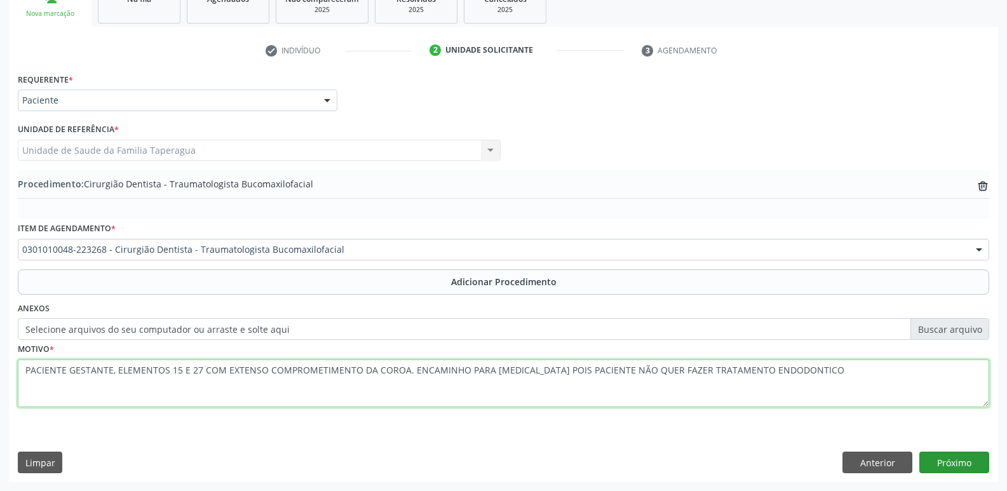
type textarea "PACIENTE GESTANTE, ELEMENTOS 15 E 27 COM EXTENSO COMPROMETIMENTO DA COROA. ENCA…"
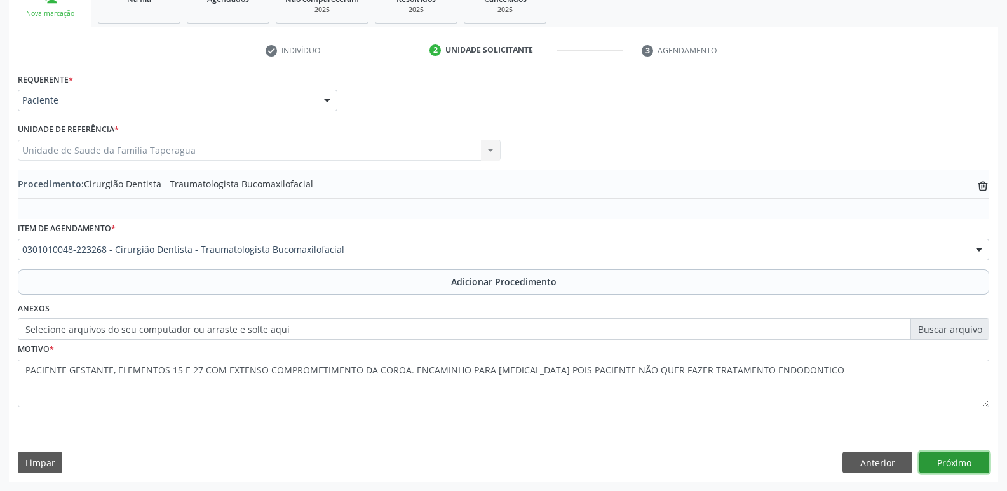
click at [965, 465] on button "Próximo" at bounding box center [955, 463] width 70 height 22
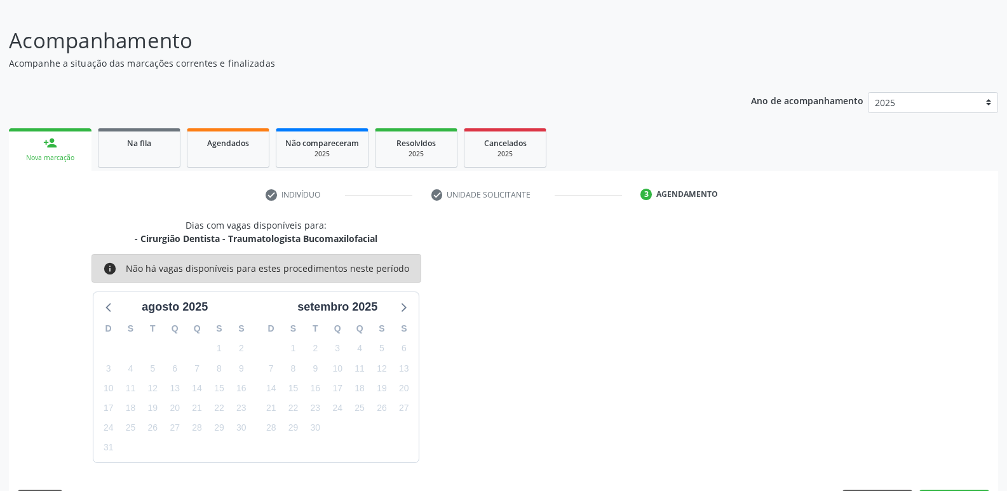
scroll to position [117, 0]
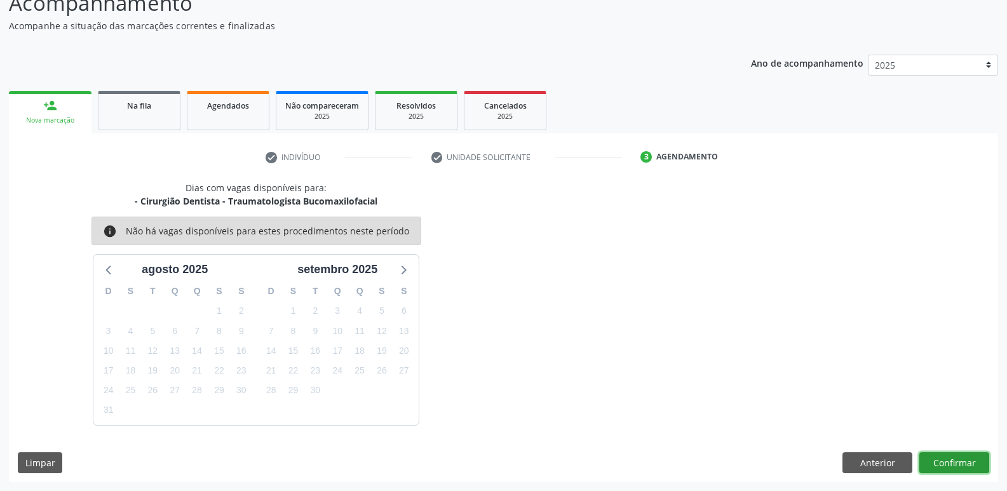
click at [958, 468] on button "Confirmar" at bounding box center [955, 464] width 70 height 22
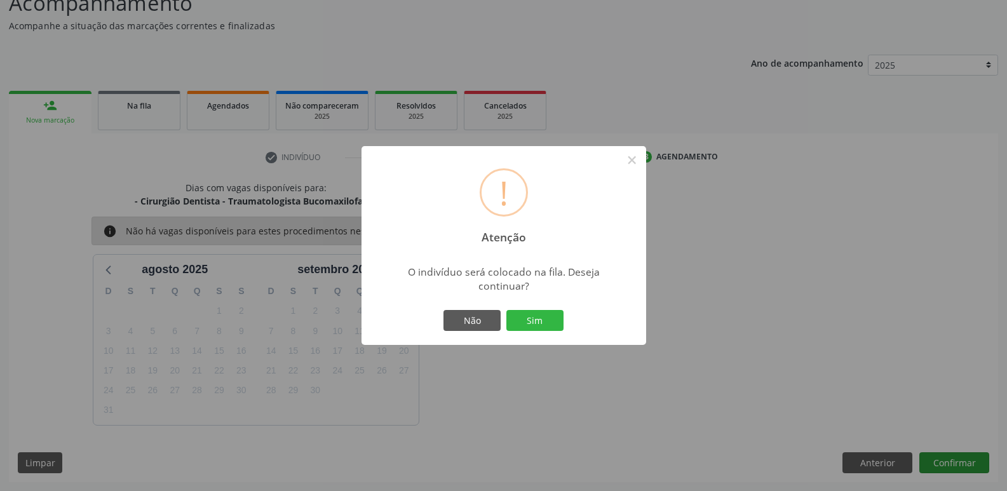
click at [507, 310] on button "Sim" at bounding box center [535, 321] width 57 height 22
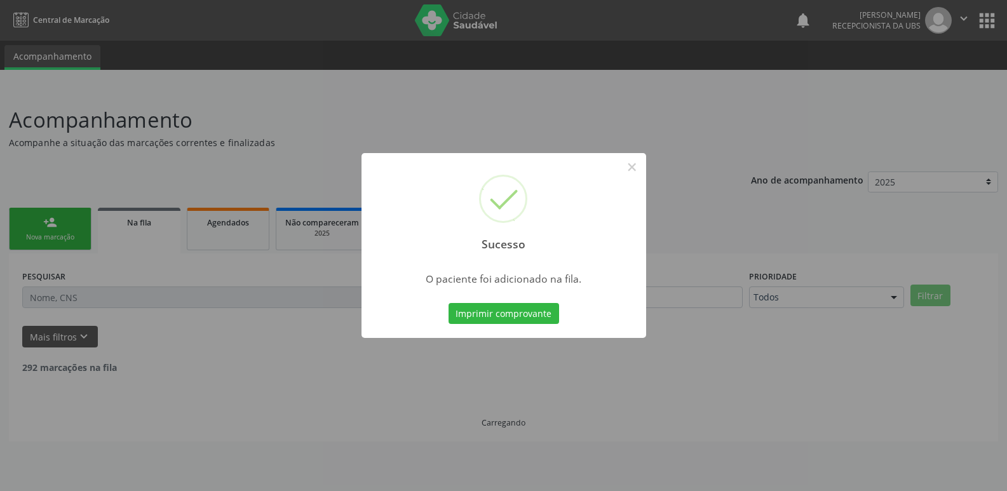
scroll to position [0, 0]
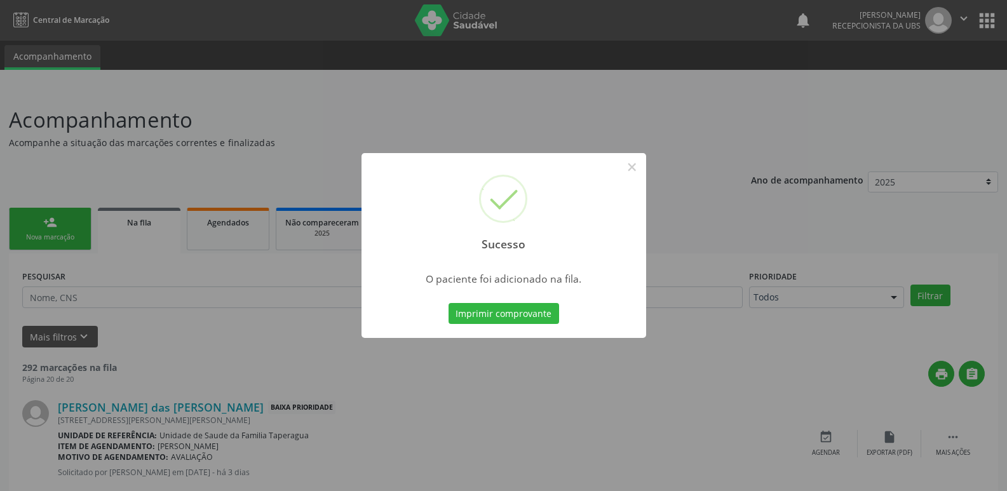
drag, startPoint x: 965, startPoint y: 388, endPoint x: 1016, endPoint y: 102, distance: 289.9
click at [1007, 102] on html "Central de Marcação notifications Maria Samara da Silva Recepcionista da UBS  …" at bounding box center [503, 245] width 1007 height 491
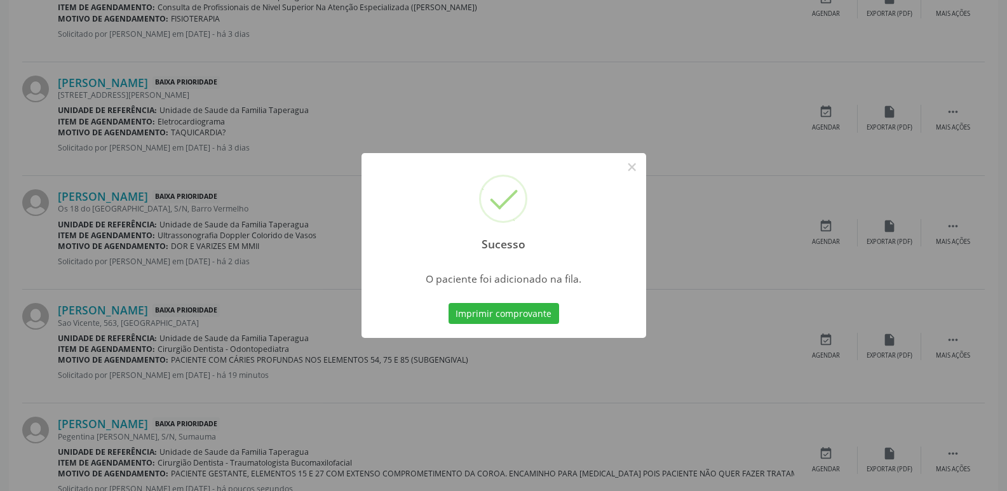
scroll to position [751, 0]
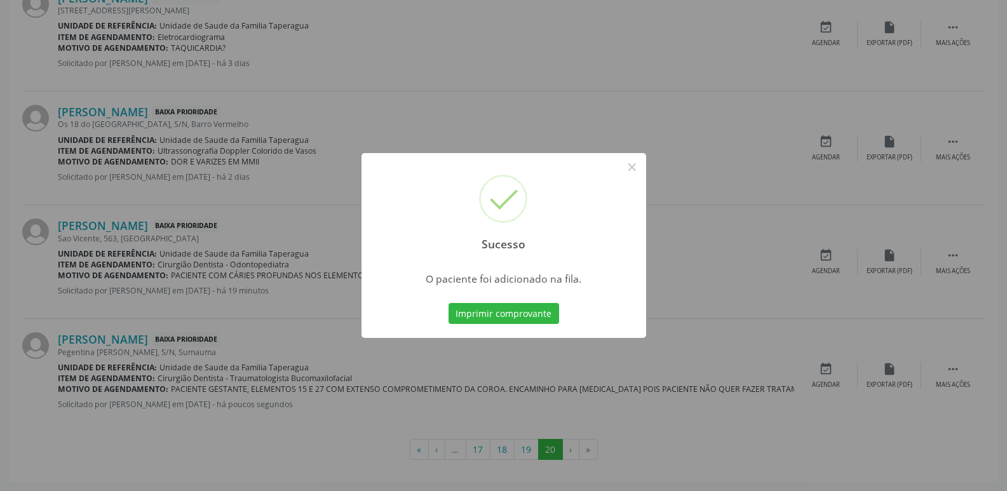
click at [742, 330] on div "Sucesso × O paciente foi adicionado na fila. Imprimir comprovante Cancel" at bounding box center [503, 245] width 1007 height 491
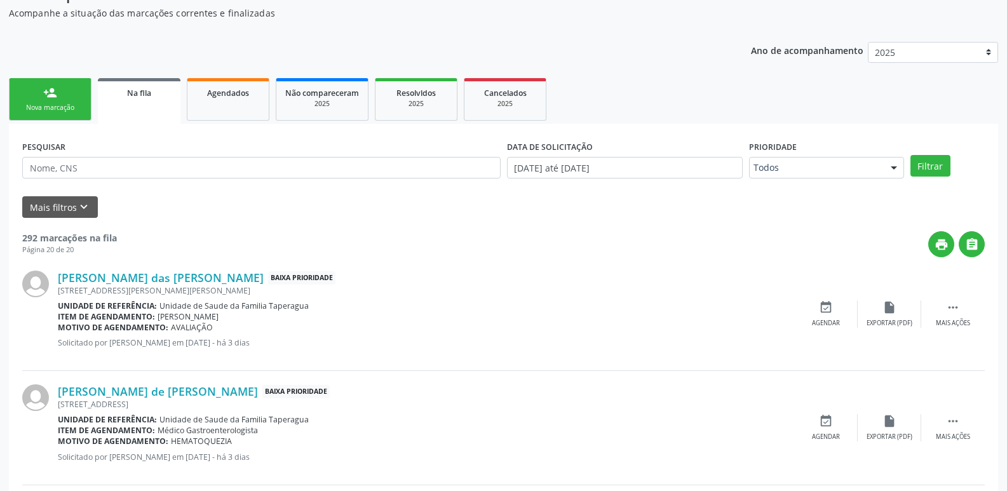
scroll to position [0, 0]
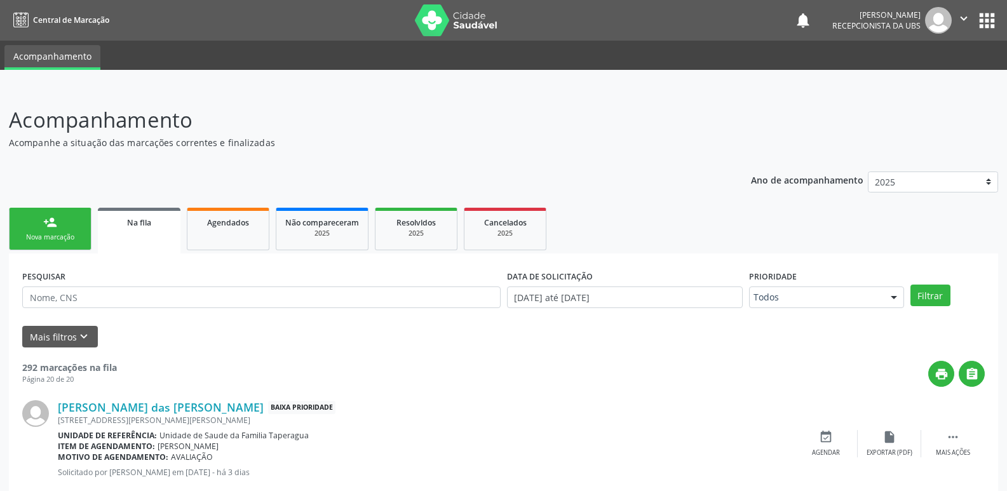
click at [40, 209] on link "person_add Nova marcação" at bounding box center [50, 229] width 83 height 43
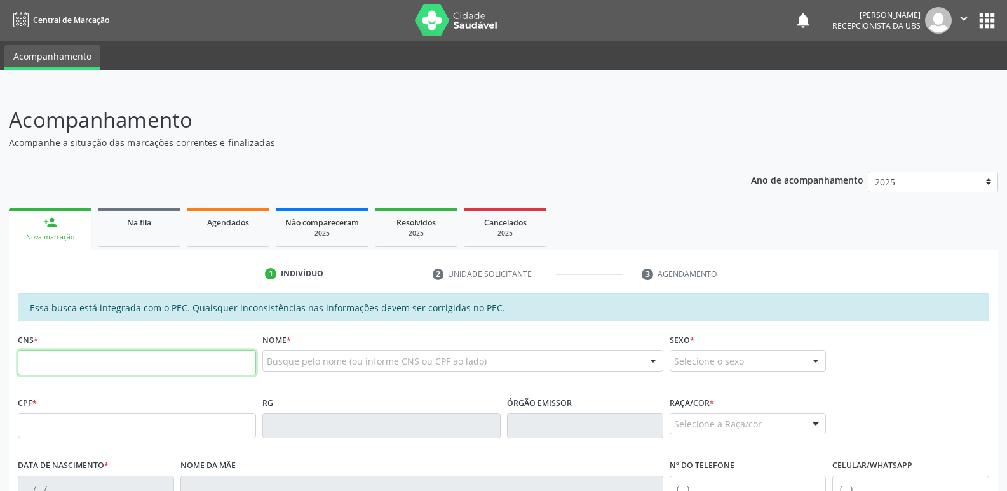
click at [184, 364] on input "text" at bounding box center [137, 362] width 238 height 25
paste input "702 6087 8376 8748"
type input "702 6087 8376 8748"
type input "100.141.224-99"
type input "[DATE]"
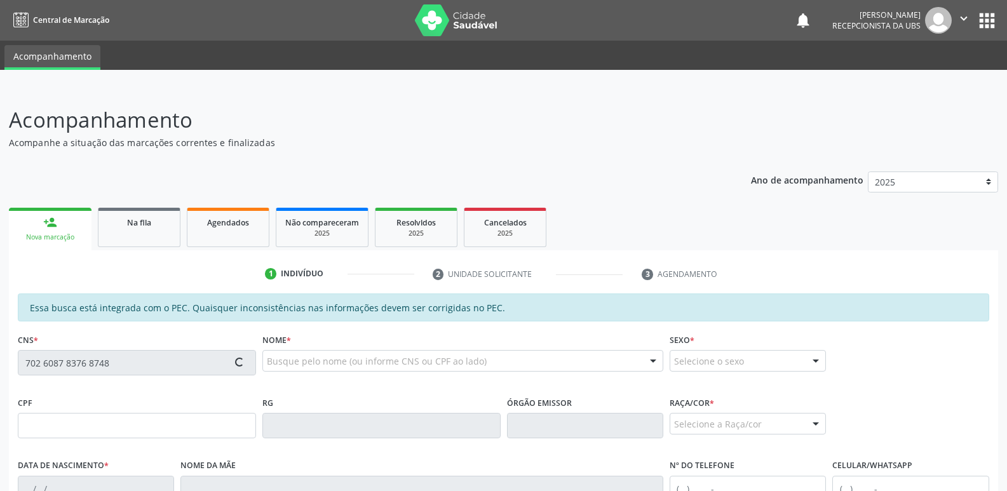
type input "[PERSON_NAME]"
type input "[PHONE_NUMBER]"
type input "498"
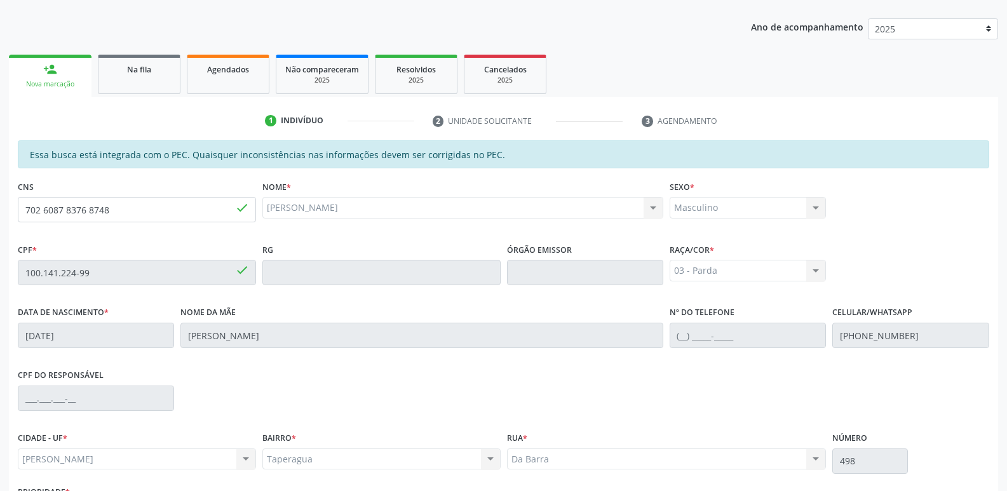
scroll to position [252, 0]
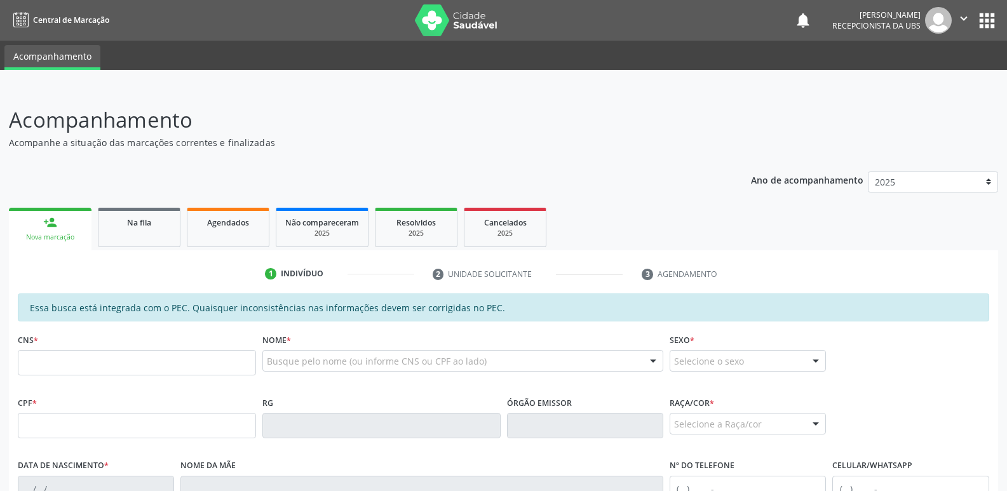
scroll to position [252, 0]
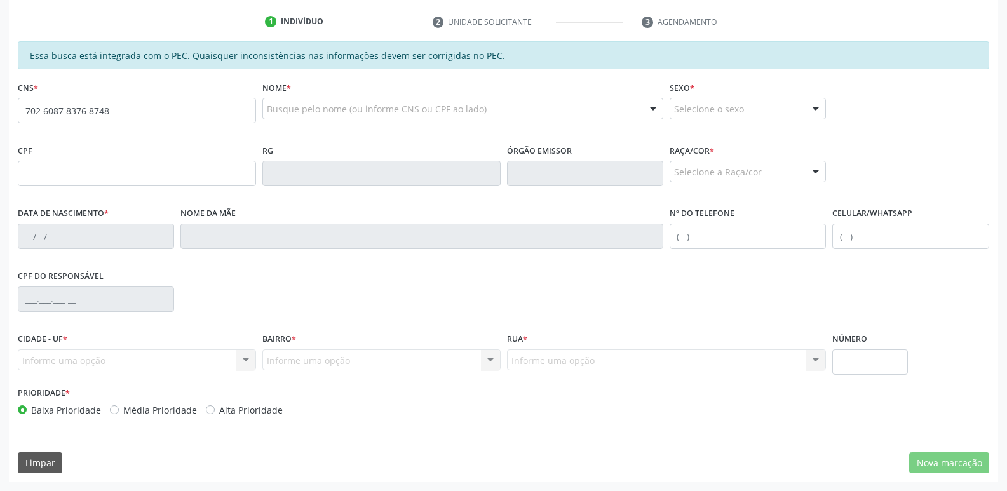
type input "702 6087 8376 8748"
type input "100.141.224-99"
type input "[DATE]"
type input "[PERSON_NAME]"
type input "[PHONE_NUMBER]"
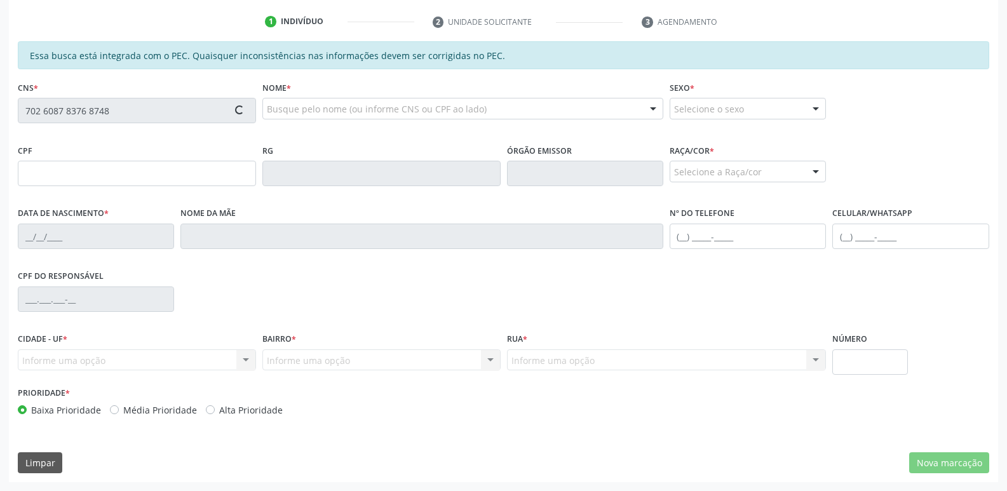
type input "498"
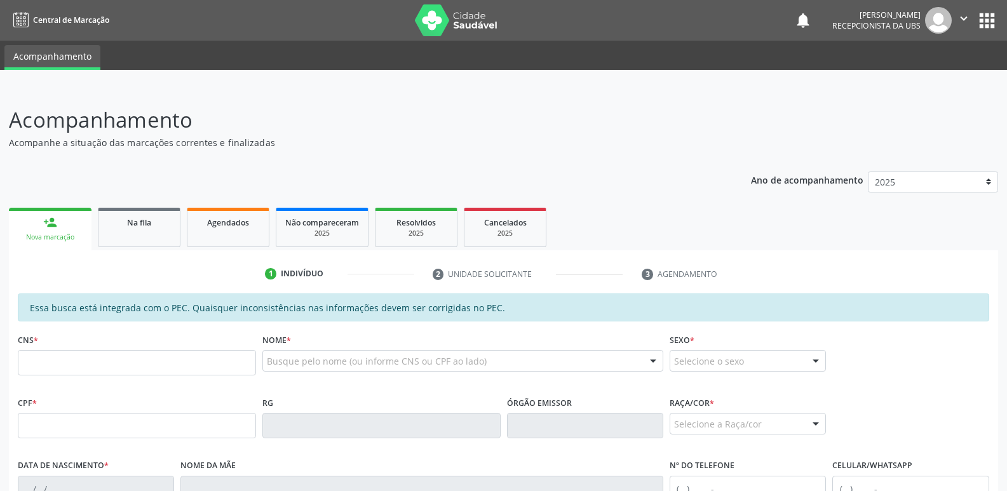
scroll to position [252, 0]
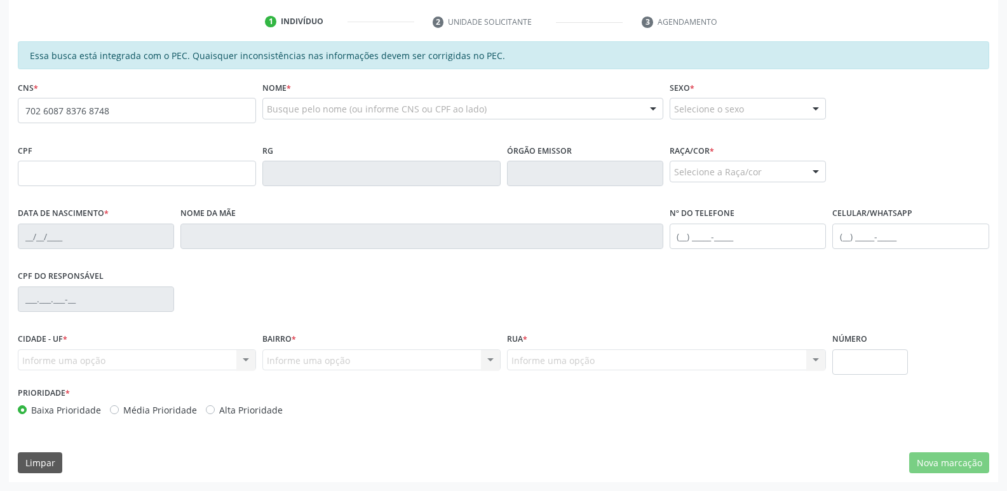
type input "702 6087 8376 8748"
type input "100.141.224-99"
type input "[DATE]"
type input "[PERSON_NAME]"
type input "(82) 99101-6575"
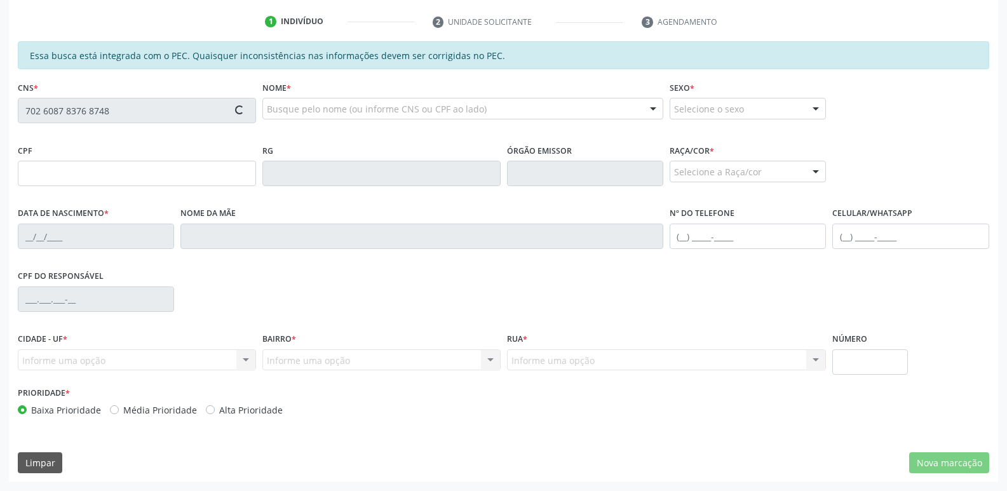
type input "498"
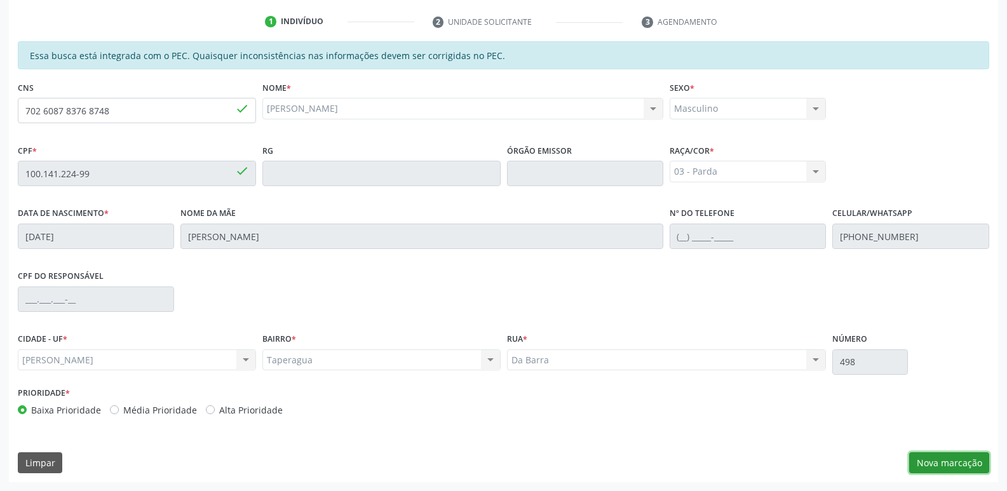
click at [953, 467] on button "Nova marcação" at bounding box center [950, 464] width 80 height 22
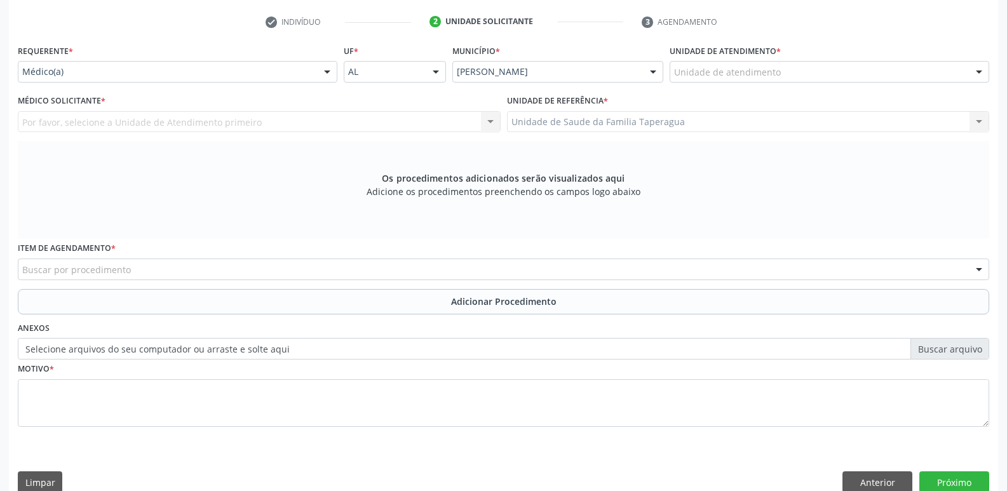
click at [318, 71] on div at bounding box center [327, 73] width 19 height 22
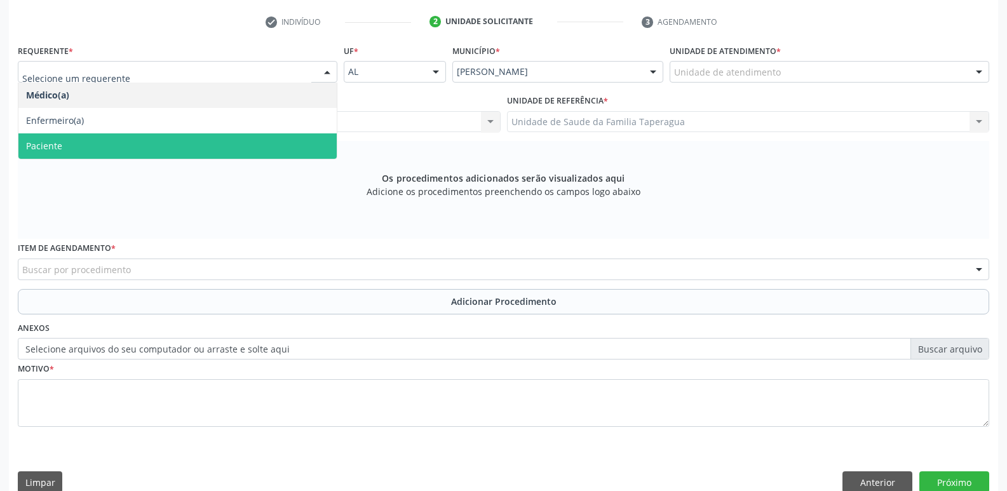
click at [311, 137] on span "Paciente" at bounding box center [177, 145] width 318 height 25
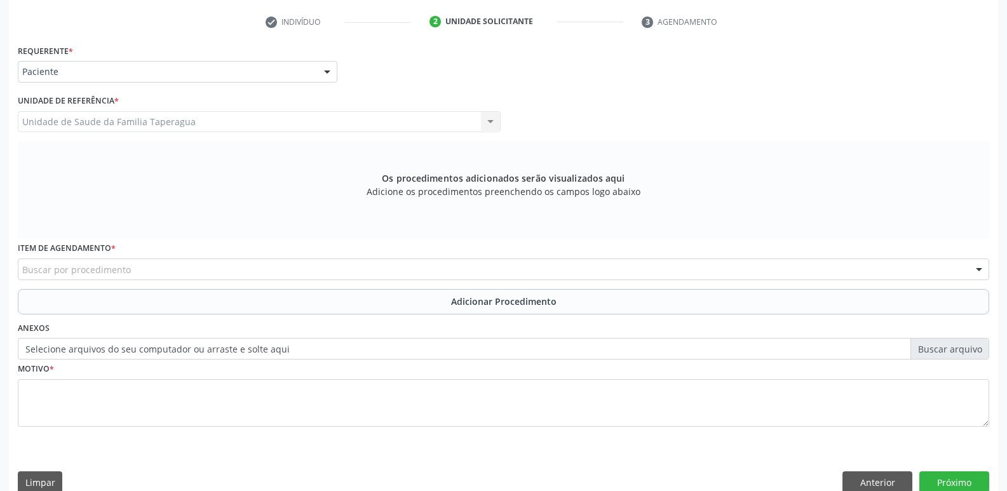
click at [375, 268] on div "Buscar por procedimento" at bounding box center [504, 270] width 972 height 22
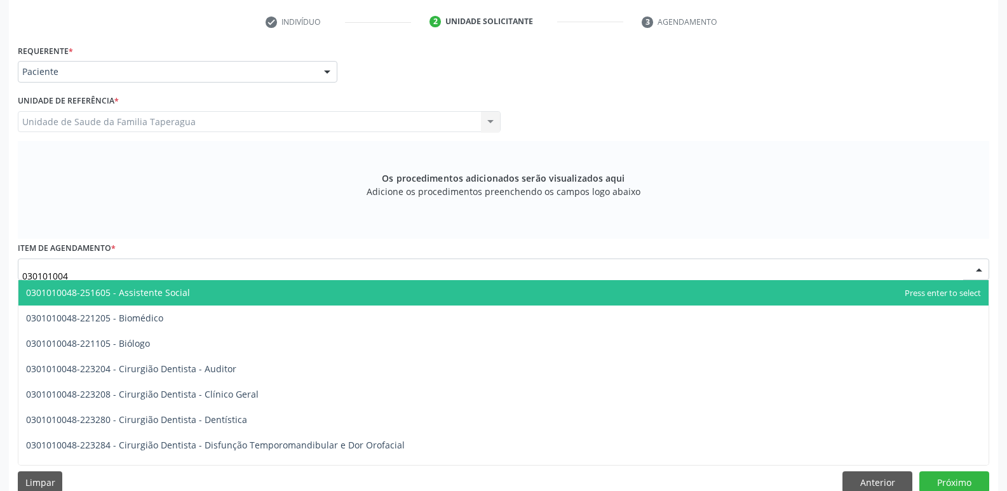
type input "0301010048"
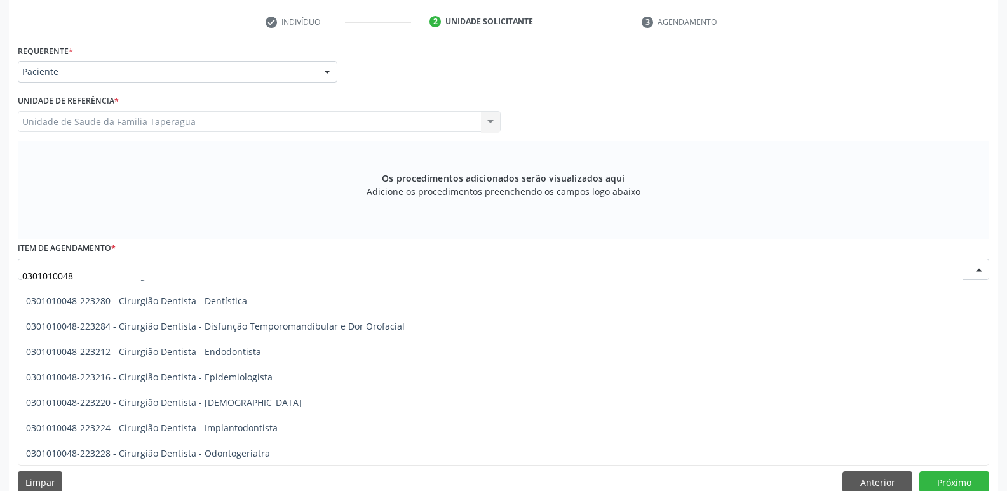
scroll to position [110, 0]
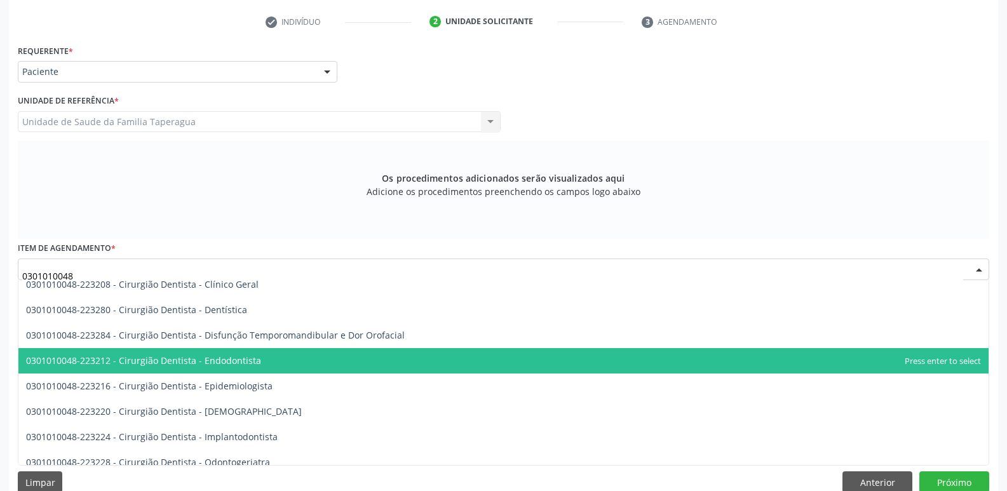
click at [381, 355] on span "0301010048-223212 - Cirurgião Dentista - Endodontista" at bounding box center [503, 360] width 971 height 25
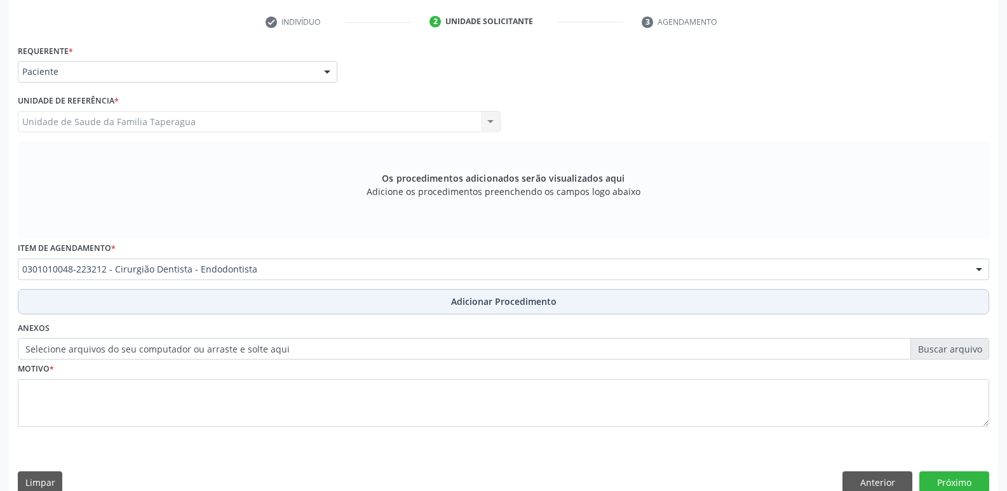
click at [423, 304] on button "Adicionar Procedimento" at bounding box center [504, 301] width 972 height 25
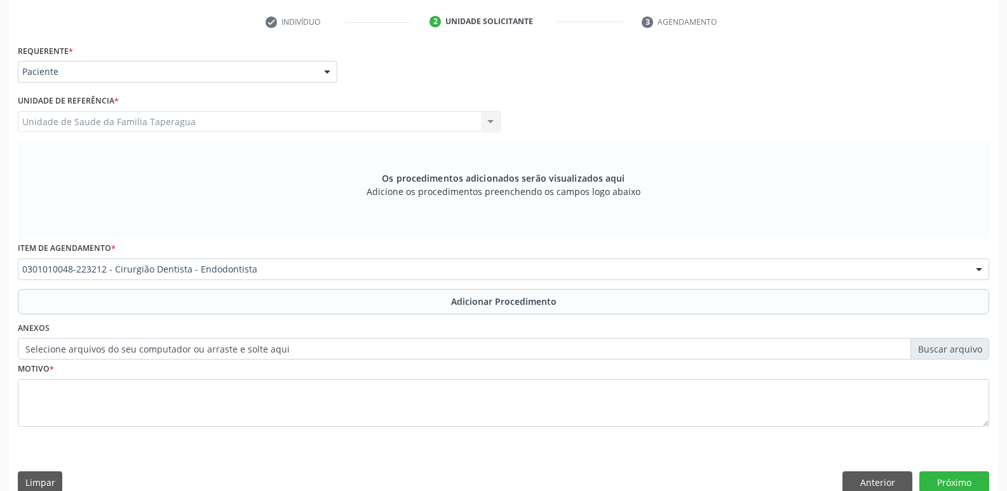
scroll to position [224, 0]
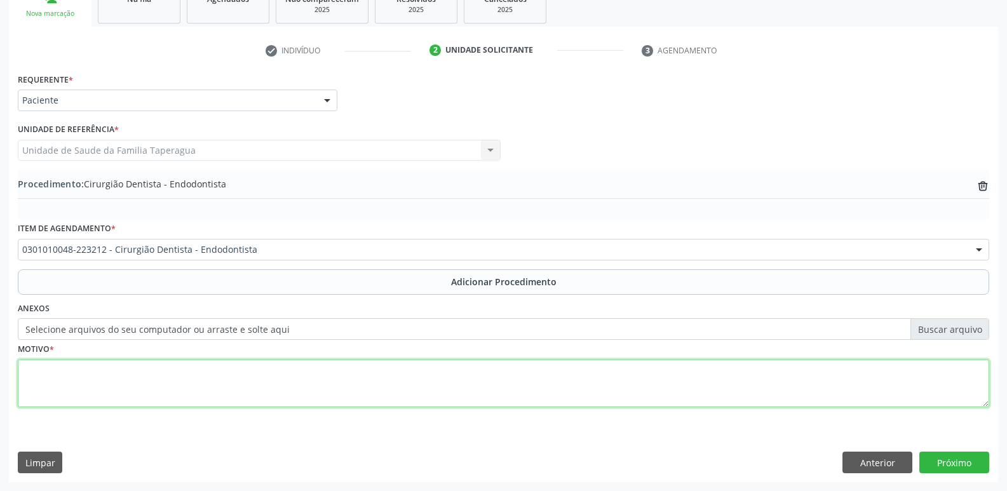
click at [362, 404] on textarea at bounding box center [504, 384] width 972 height 48
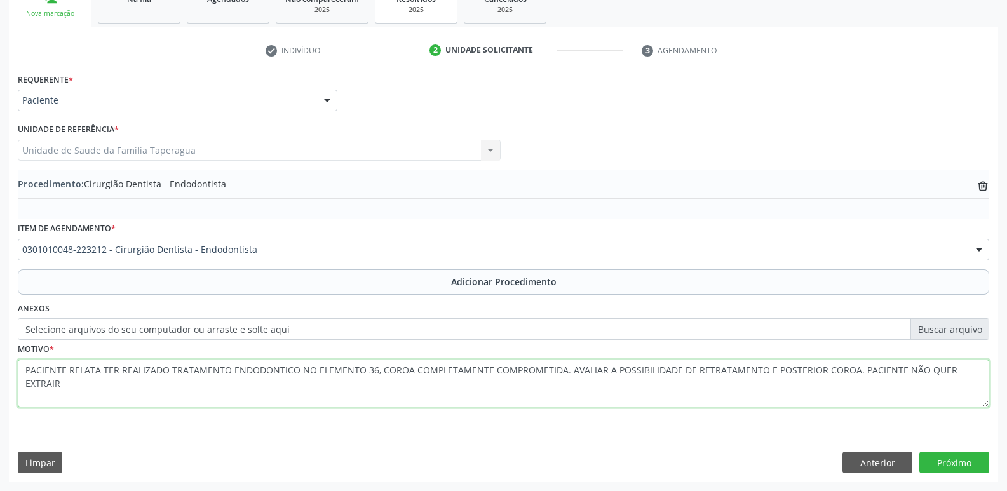
type textarea "PACIENTE RELATA TER REALIZADO TRATAMENTO ENDODONTICO NO ELEMENTO 36, COROA COMP…"
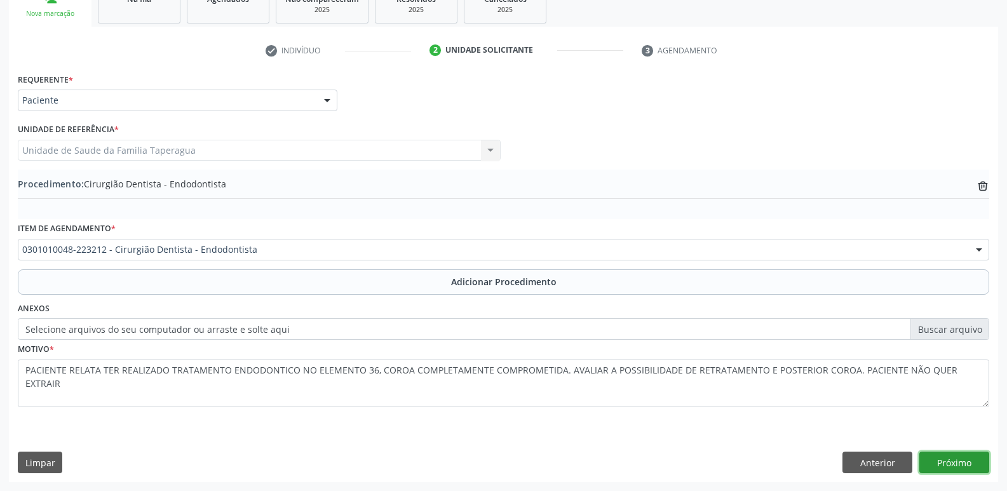
click at [965, 462] on button "Próximo" at bounding box center [955, 463] width 70 height 22
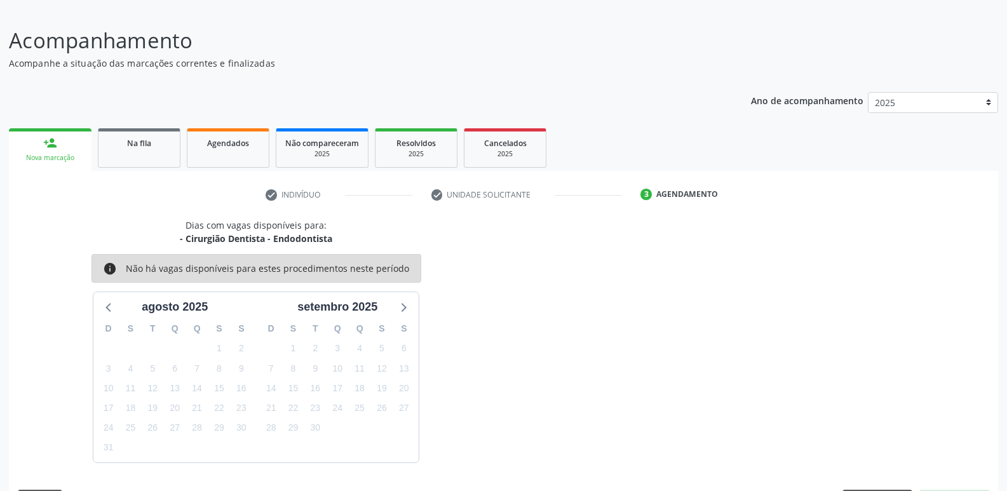
scroll to position [117, 0]
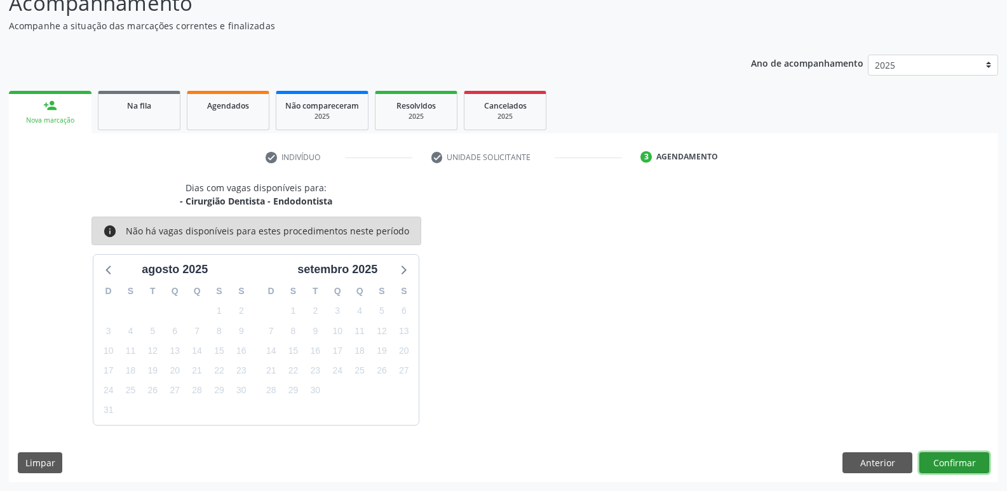
click at [941, 463] on button "Confirmar" at bounding box center [955, 464] width 70 height 22
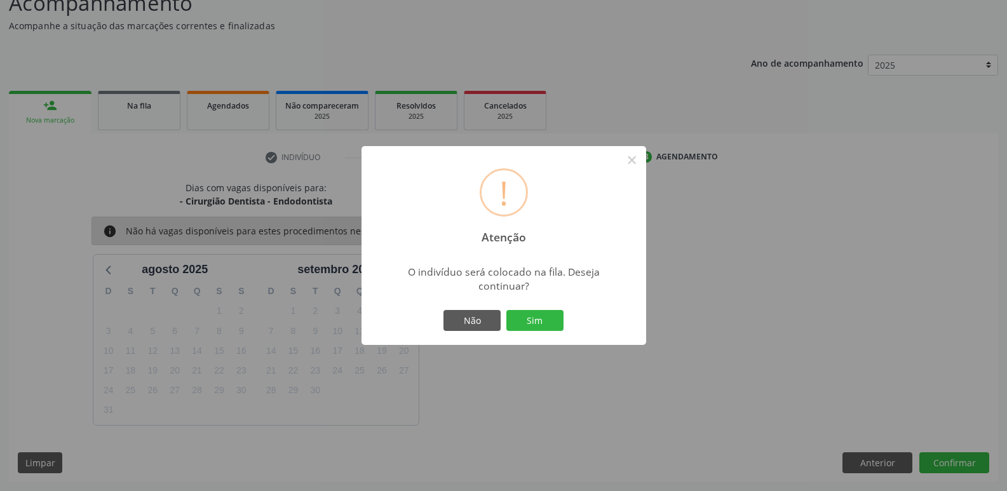
click at [507, 310] on button "Sim" at bounding box center [535, 321] width 57 height 22
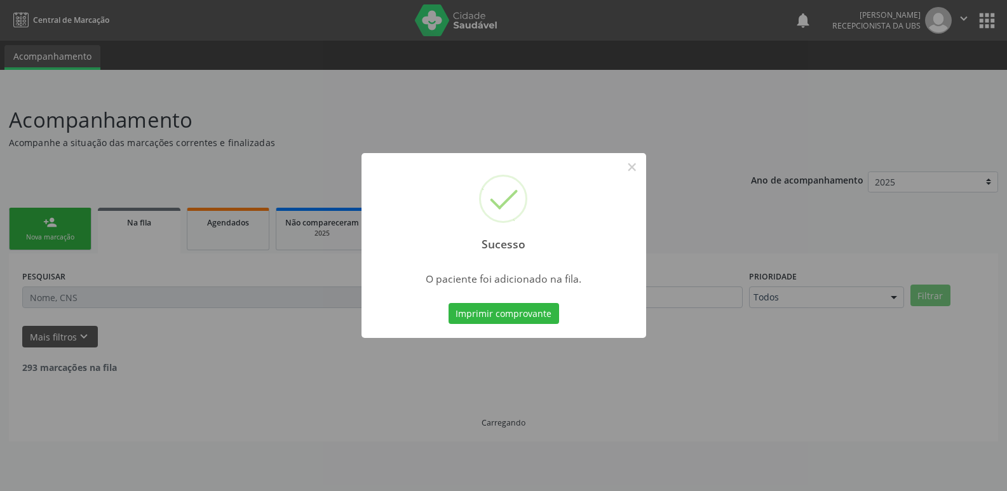
scroll to position [0, 0]
